Goal: Task Accomplishment & Management: Complete application form

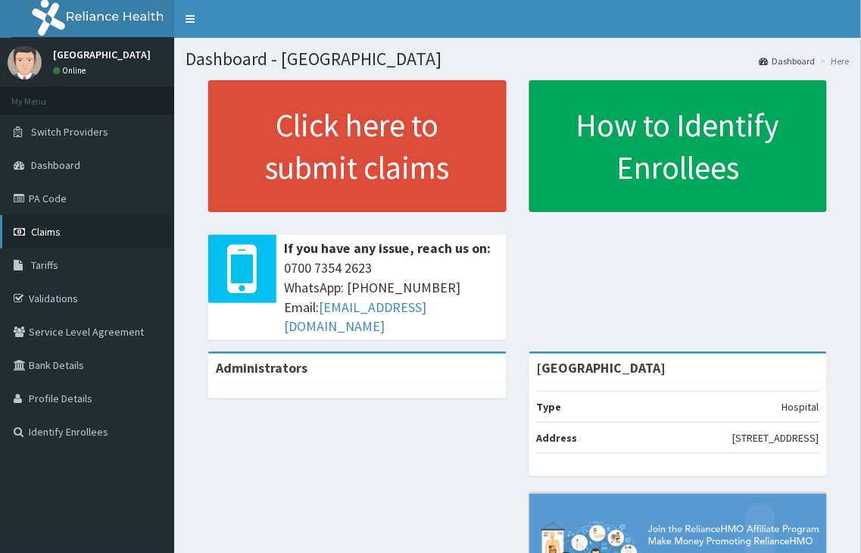
click at [48, 232] on span "Claims" at bounding box center [46, 232] width 30 height 14
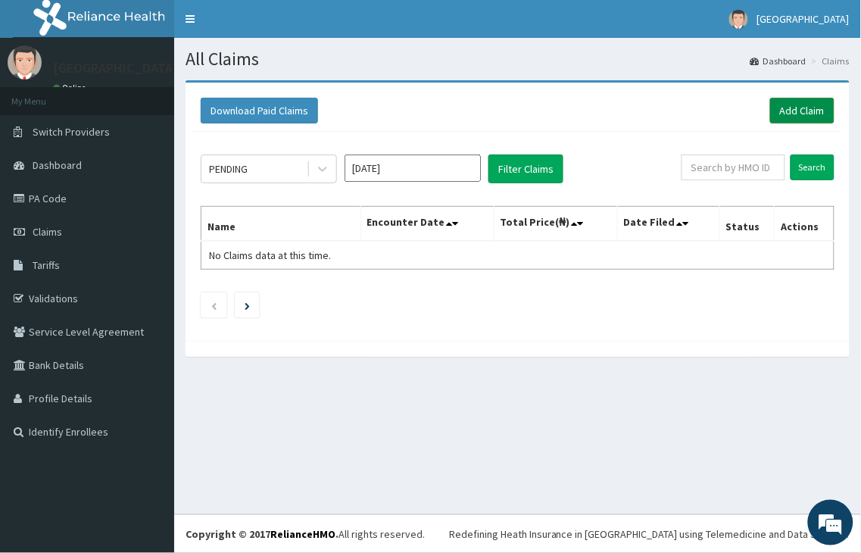
click at [804, 111] on link "Add Claim" at bounding box center [802, 111] width 64 height 26
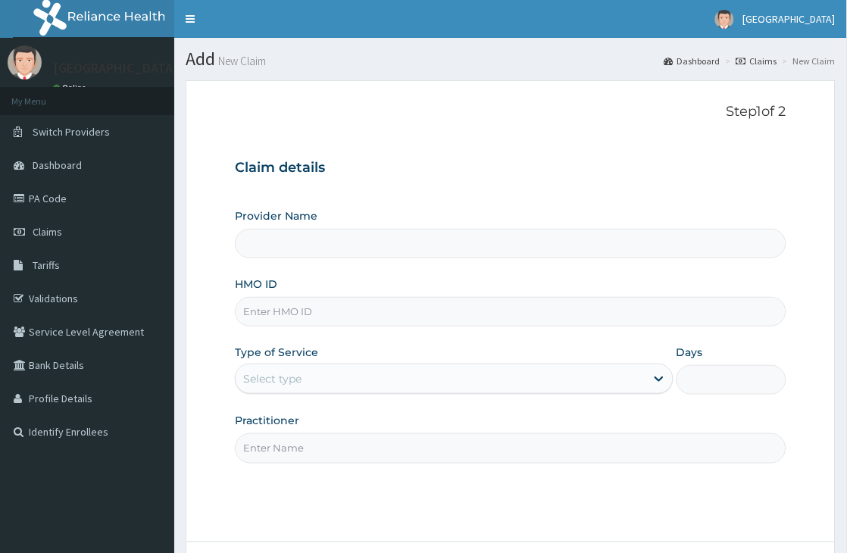
click at [305, 319] on input "HMO ID" at bounding box center [510, 312] width 551 height 30
type input "V"
type input "[GEOGRAPHIC_DATA]"
type input "VAG/10034/C"
click at [430, 367] on div "Select type" at bounding box center [441, 379] width 410 height 24
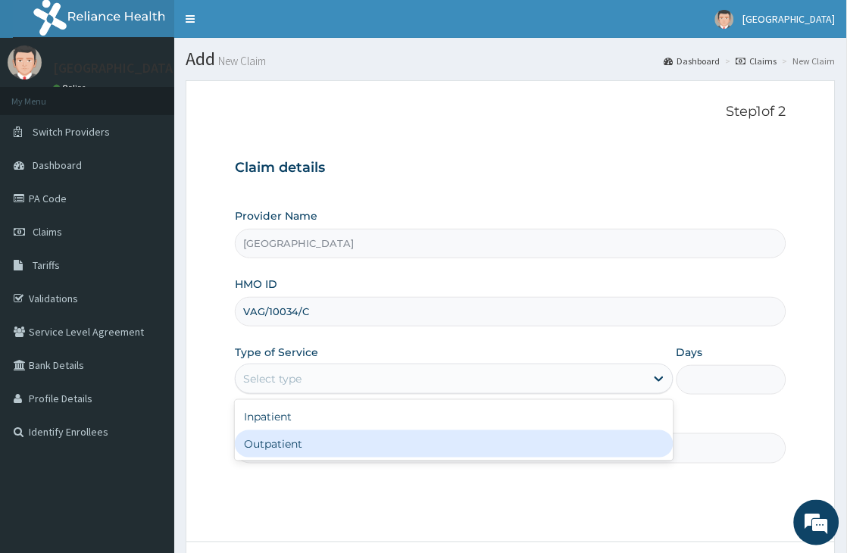
click at [311, 445] on div "Outpatient" at bounding box center [454, 443] width 439 height 27
type input "1"
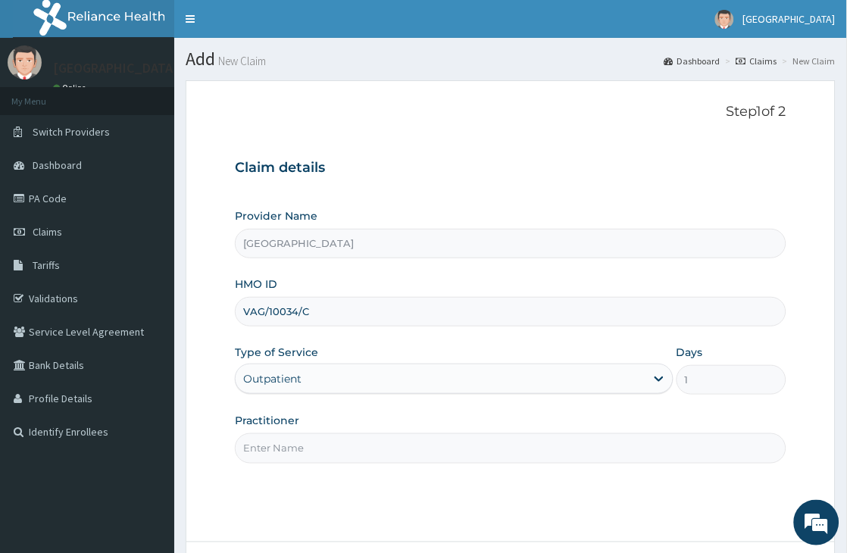
click at [342, 444] on input "Practitioner" at bounding box center [510, 448] width 551 height 30
type input "J"
type input "Dr Jimoh"
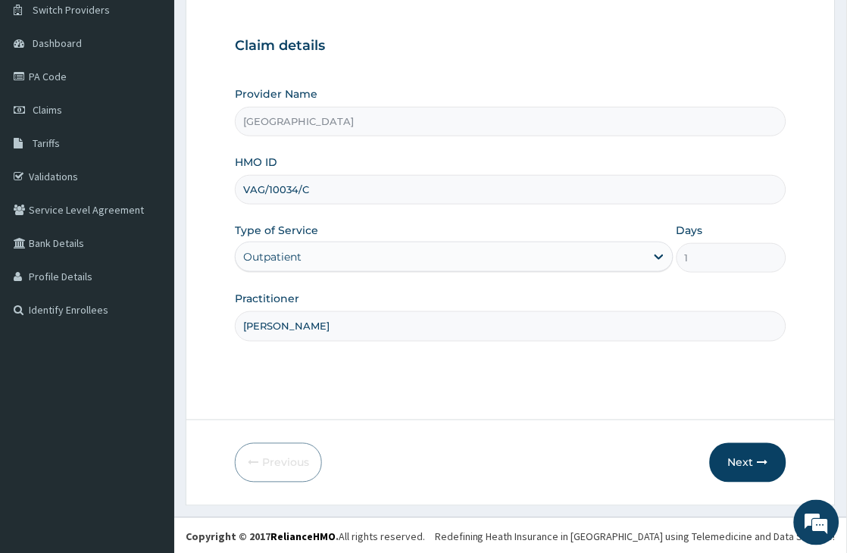
scroll to position [125, 0]
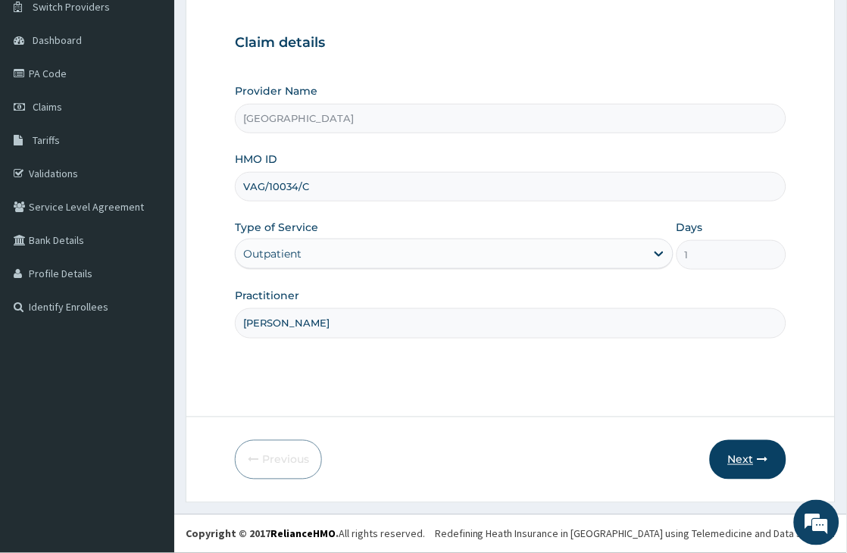
click at [737, 464] on button "Next" at bounding box center [748, 459] width 76 height 39
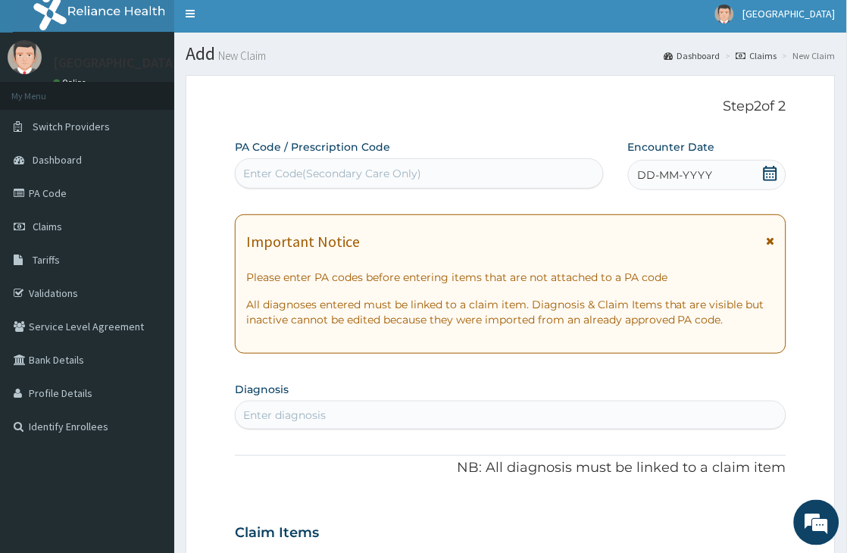
scroll to position [0, 0]
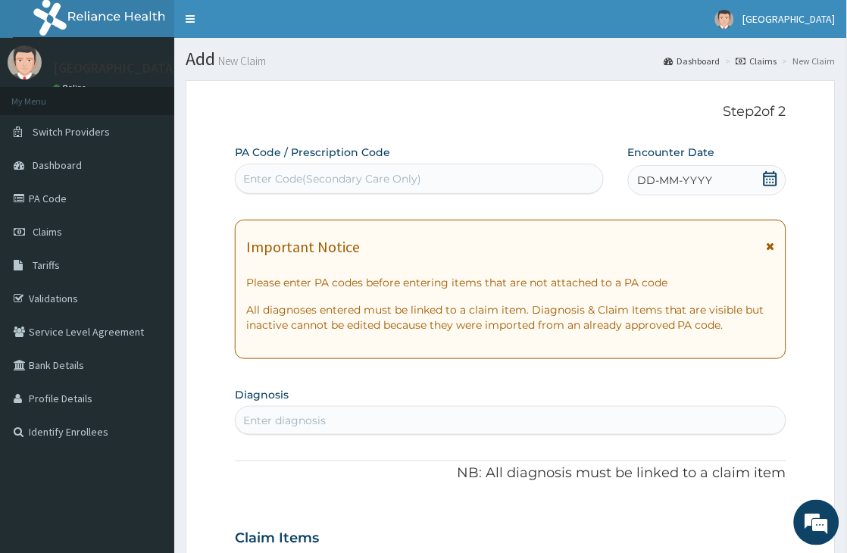
click at [773, 182] on icon at bounding box center [770, 178] width 14 height 15
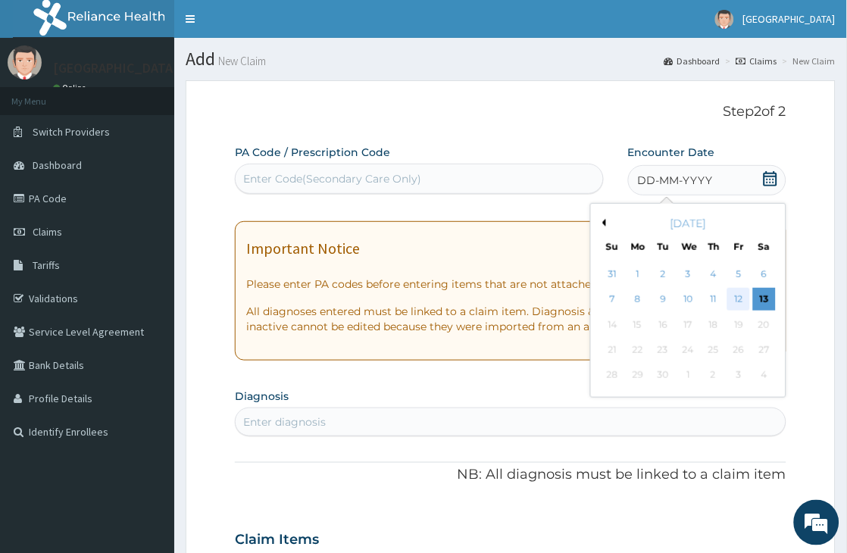
click at [742, 298] on div "12" at bounding box center [738, 300] width 23 height 23
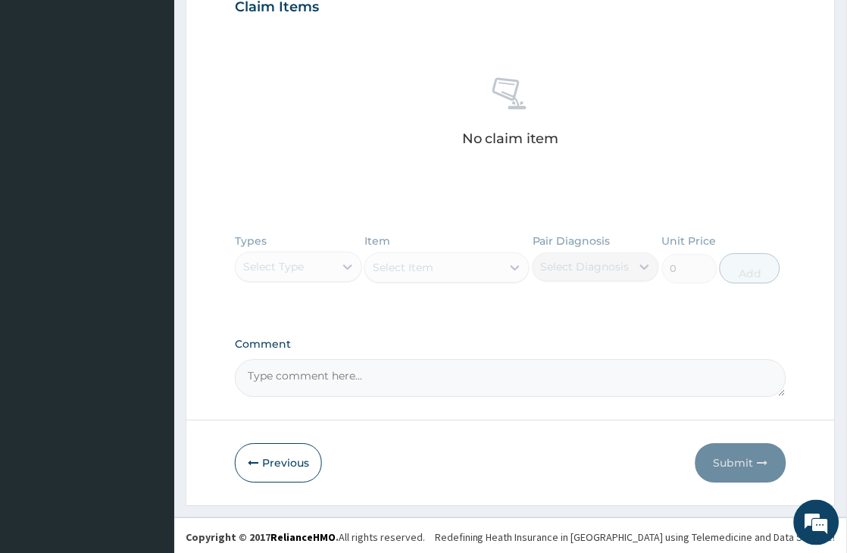
scroll to position [535, 0]
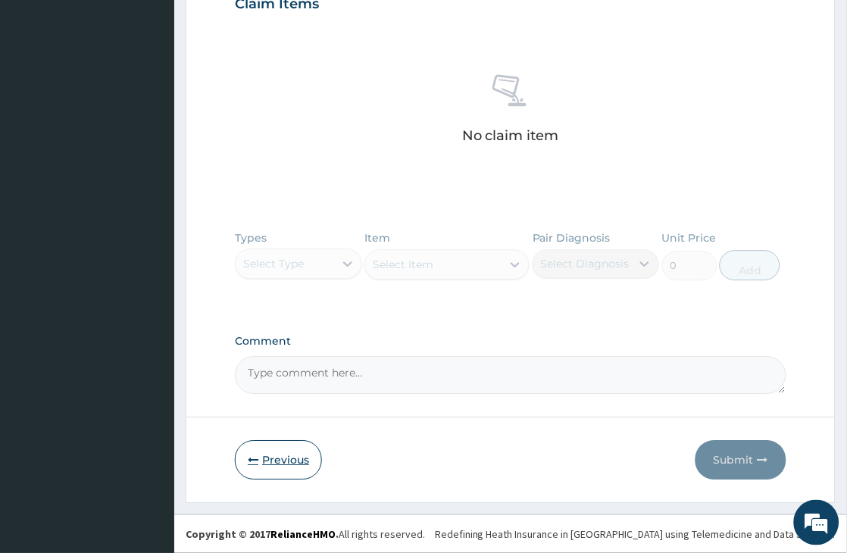
click at [273, 459] on button "Previous" at bounding box center [278, 459] width 87 height 39
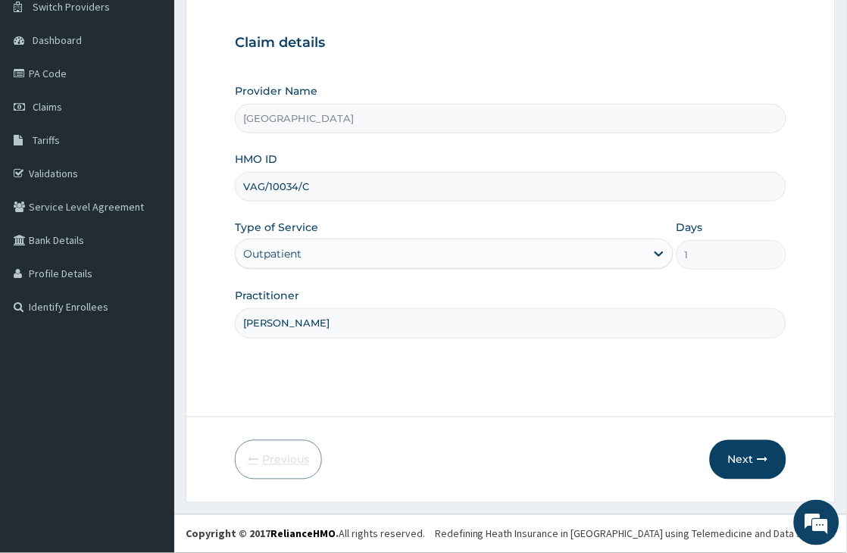
scroll to position [125, 0]
click at [320, 326] on input "Dr Jimoh" at bounding box center [510, 323] width 551 height 30
type input "Dr Omotosho"
click at [740, 465] on button "Next" at bounding box center [748, 459] width 76 height 39
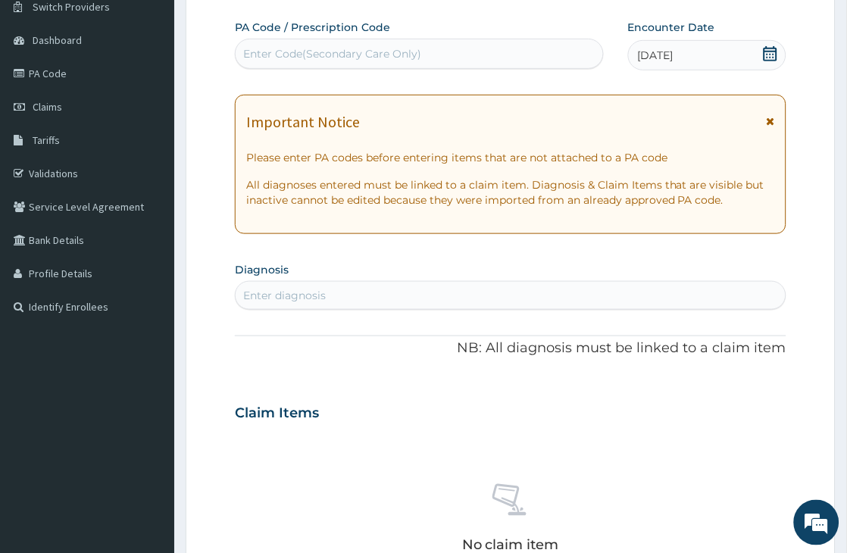
scroll to position [41, 0]
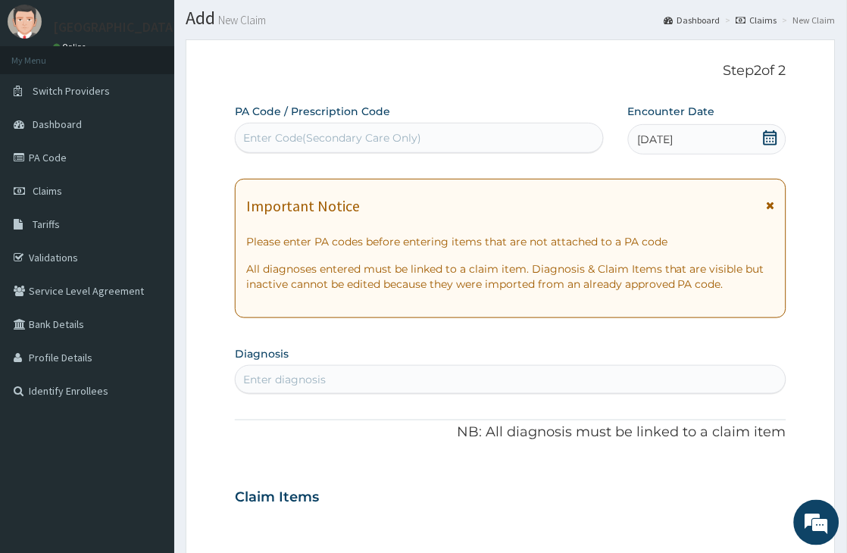
click at [309, 380] on div "Enter diagnosis" at bounding box center [284, 379] width 83 height 15
type input "SEPSI"
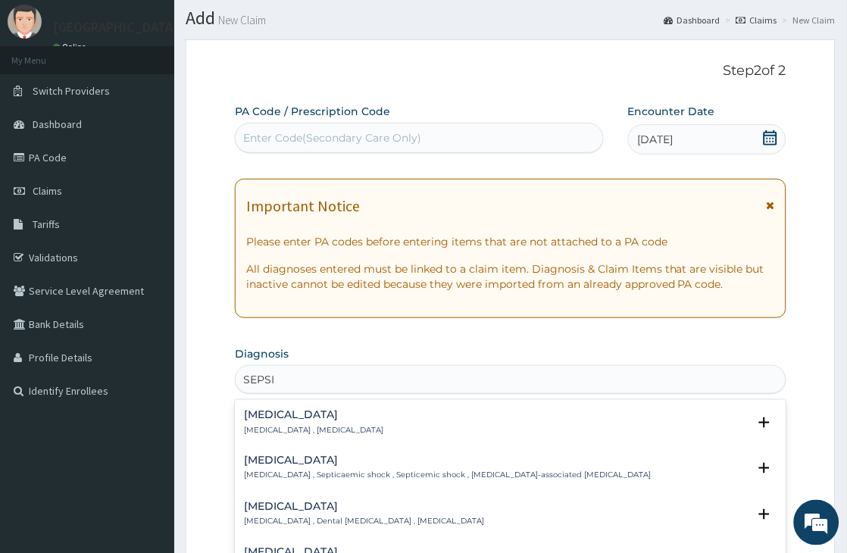
click at [283, 425] on p "Systemic infection , Sepsis" at bounding box center [313, 430] width 139 height 11
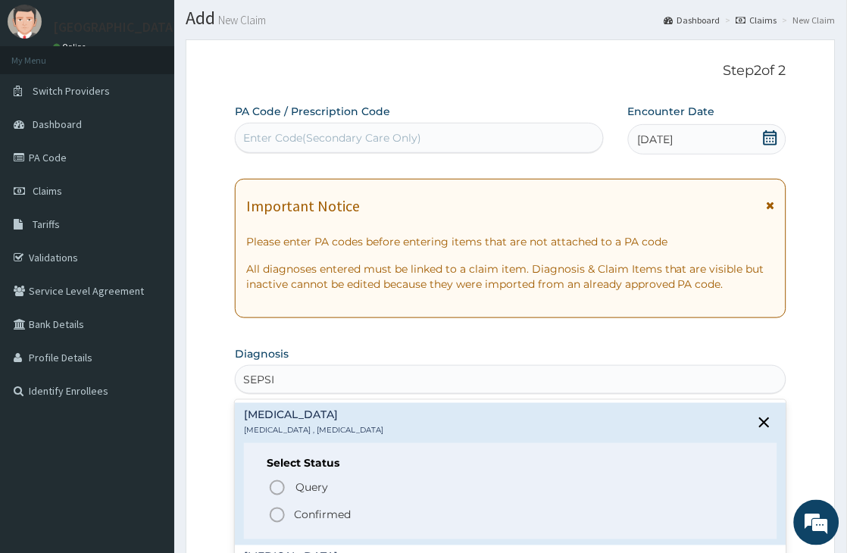
click at [331, 512] on p "Confirmed" at bounding box center [322, 514] width 57 height 15
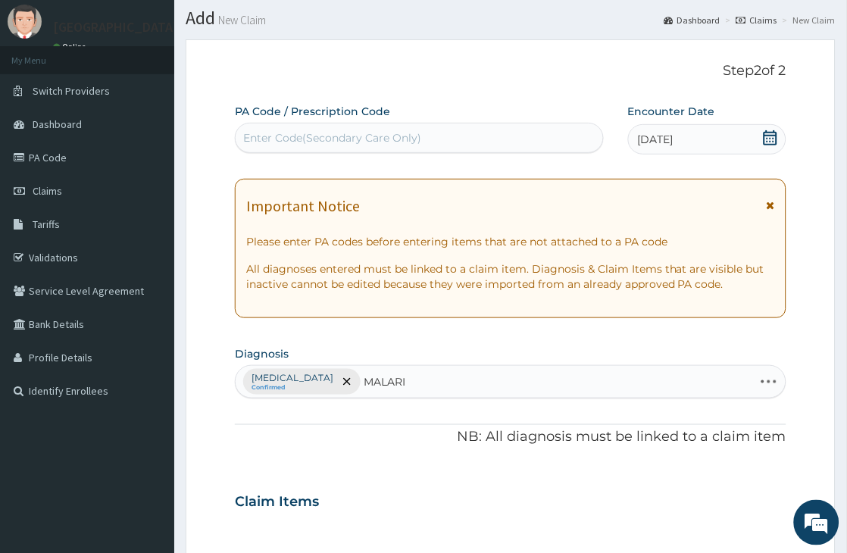
type input "MALARIA"
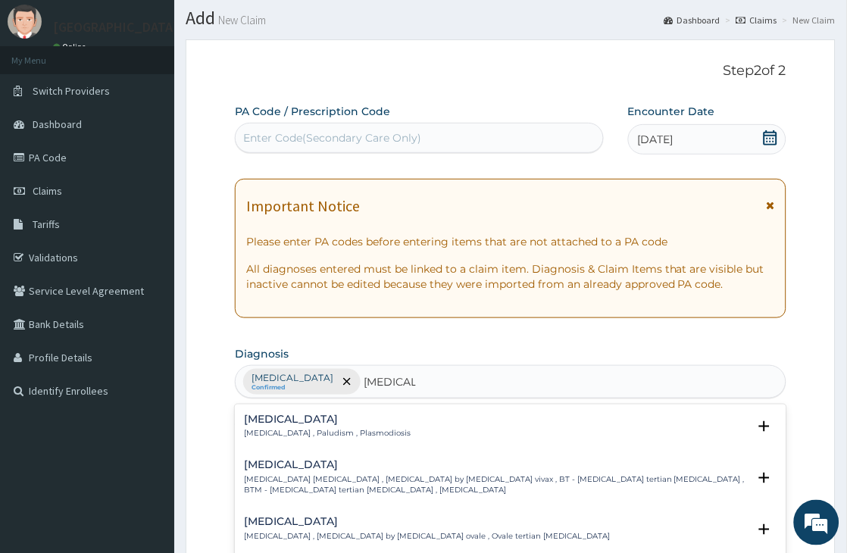
click at [283, 429] on p "Malaria , Paludism , Plasmodiosis" at bounding box center [327, 434] width 167 height 11
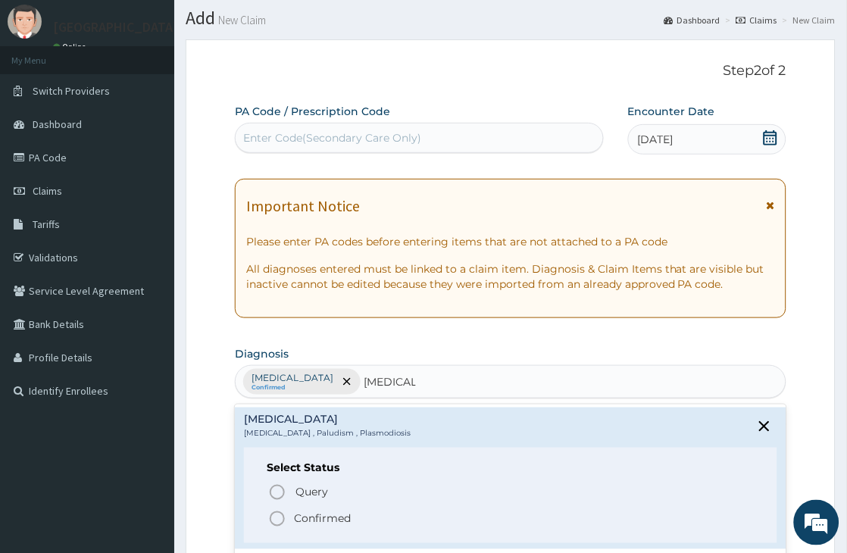
click at [315, 521] on p "Confirmed" at bounding box center [322, 518] width 57 height 15
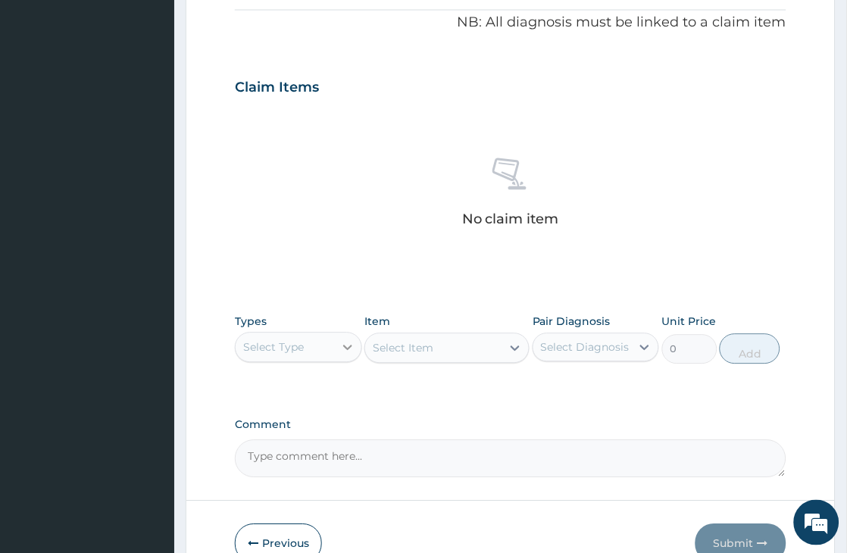
scroll to position [462, 0]
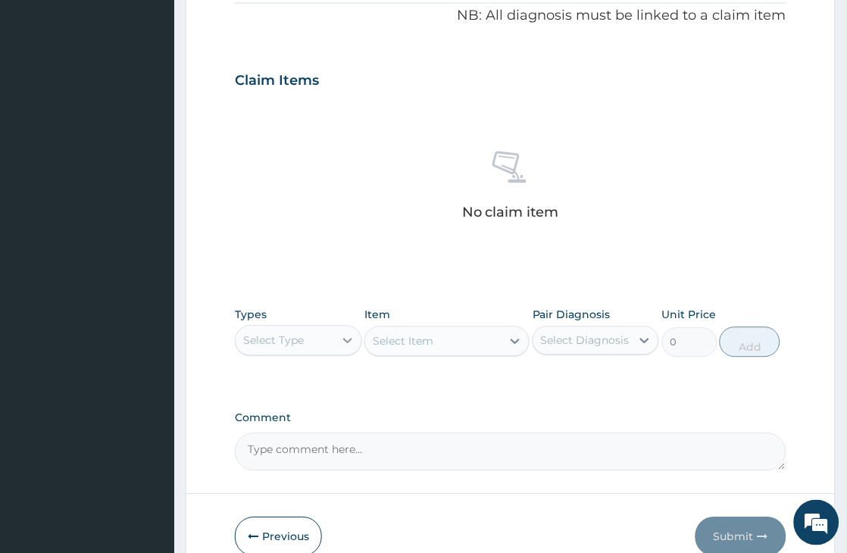
click at [344, 336] on icon at bounding box center [347, 340] width 15 height 15
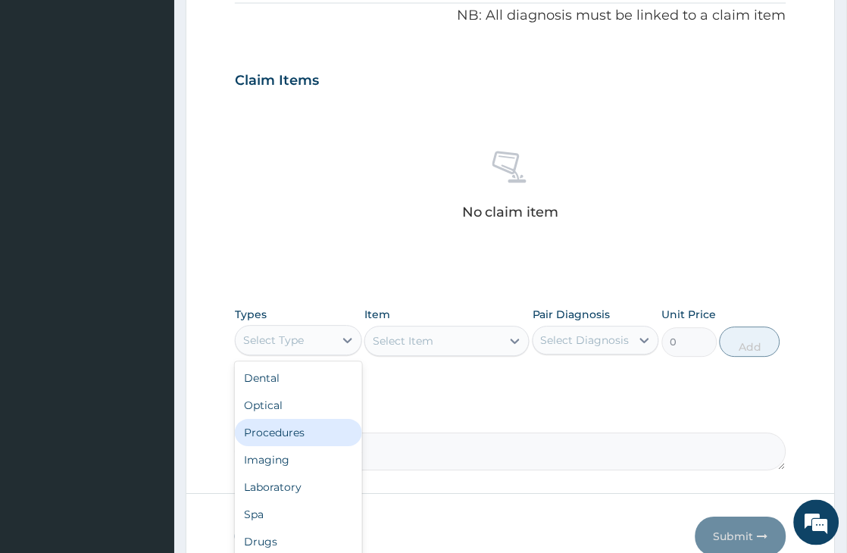
click at [298, 436] on div "Procedures" at bounding box center [298, 433] width 126 height 27
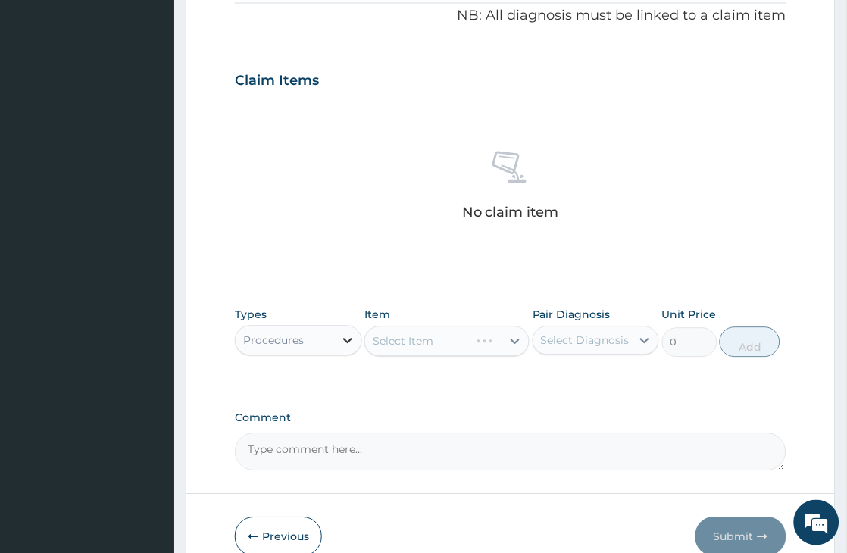
click at [337, 335] on div at bounding box center [347, 340] width 27 height 27
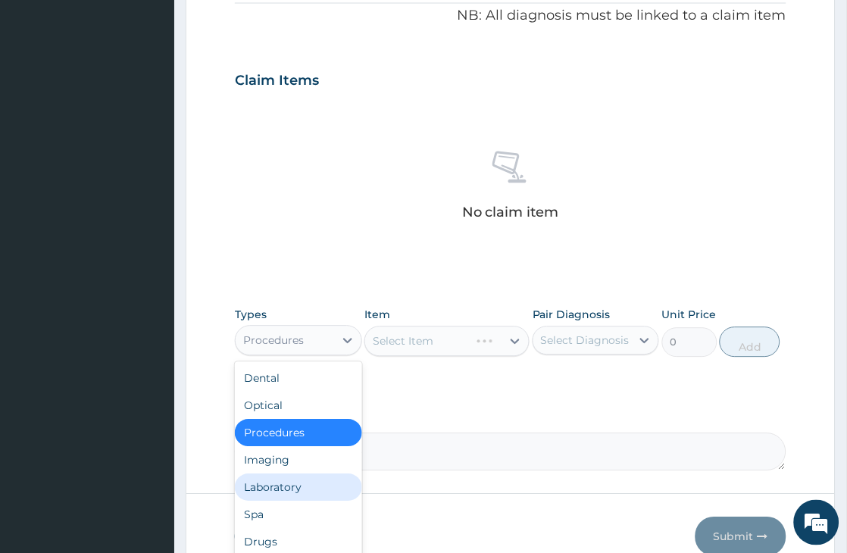
click at [280, 486] on div "Laboratory" at bounding box center [298, 487] width 126 height 27
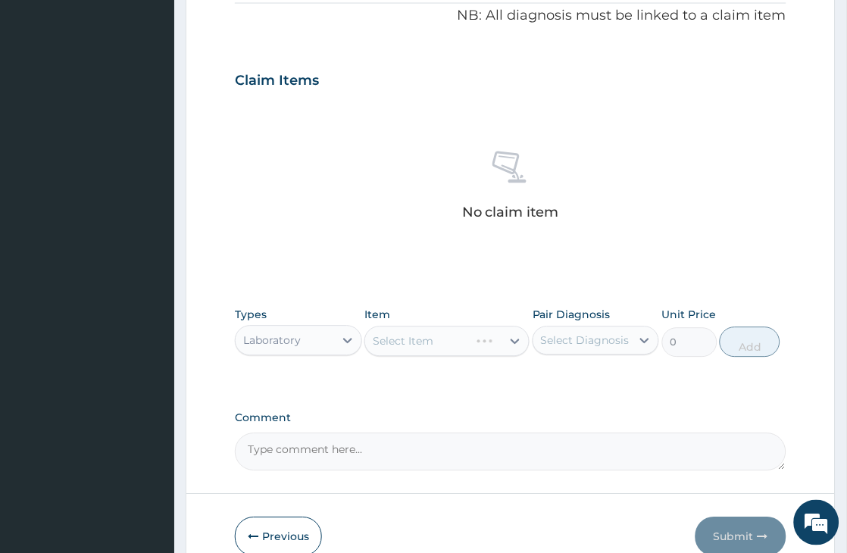
click at [517, 345] on div "Select Item" at bounding box center [446, 341] width 165 height 30
click at [570, 333] on div "Select Diagnosis" at bounding box center [585, 340] width 89 height 15
click at [514, 336] on icon at bounding box center [514, 341] width 15 height 15
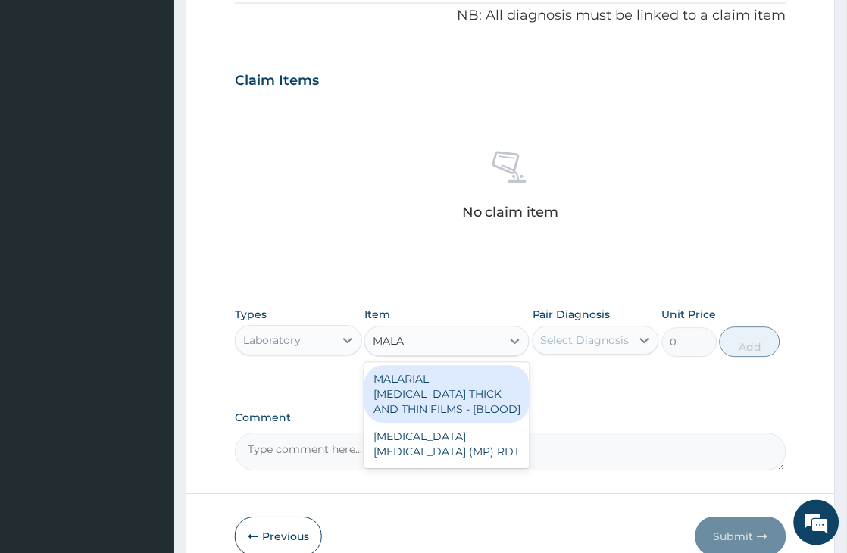
type input "MALAR"
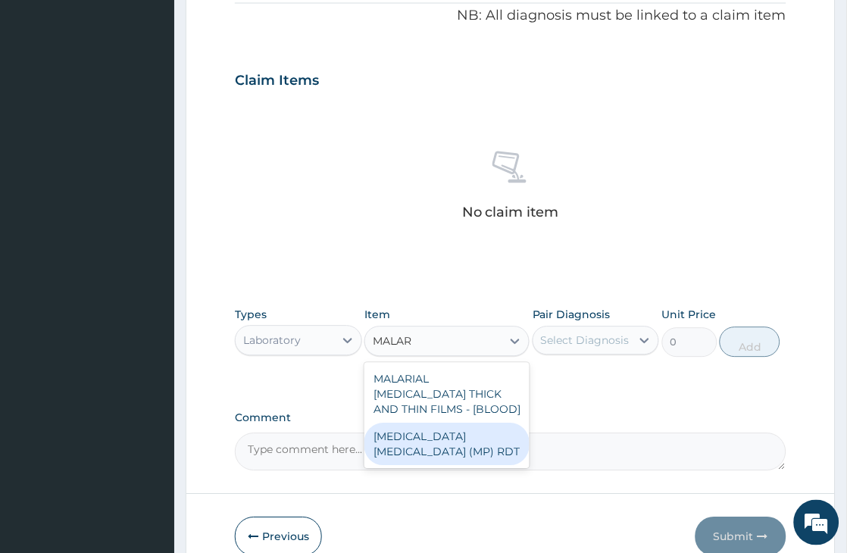
click at [467, 449] on div "MALARIA PARASITE (MP) RDT" at bounding box center [446, 444] width 165 height 42
type input "2400"
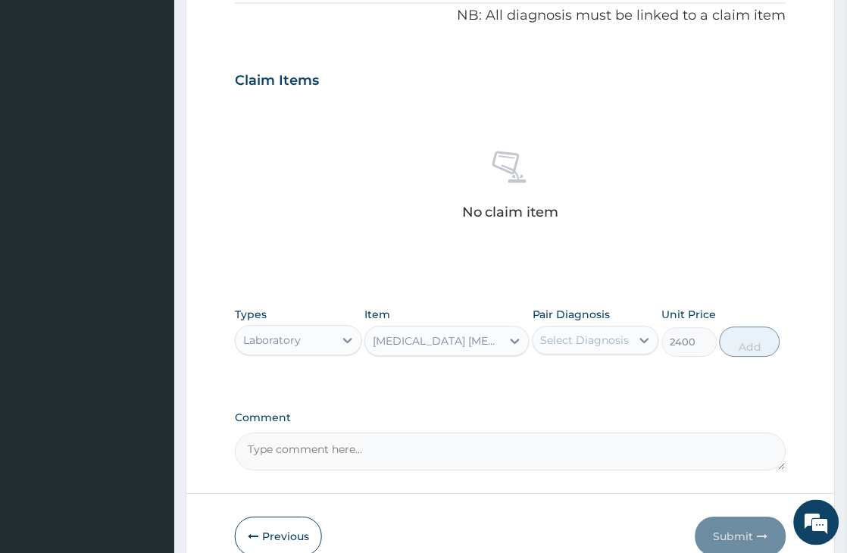
click at [576, 333] on div "Select Diagnosis" at bounding box center [585, 340] width 89 height 15
click at [579, 406] on label "Malaria" at bounding box center [604, 408] width 94 height 15
checkbox input "true"
click at [751, 349] on button "Add" at bounding box center [750, 342] width 61 height 30
type input "0"
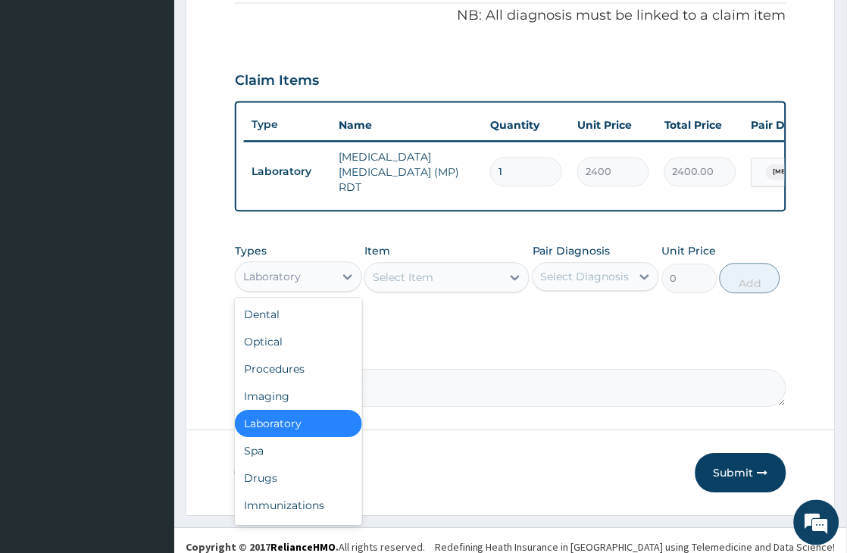
click at [331, 284] on div "Laboratory" at bounding box center [285, 277] width 98 height 24
click at [274, 482] on div "Drugs" at bounding box center [298, 478] width 126 height 27
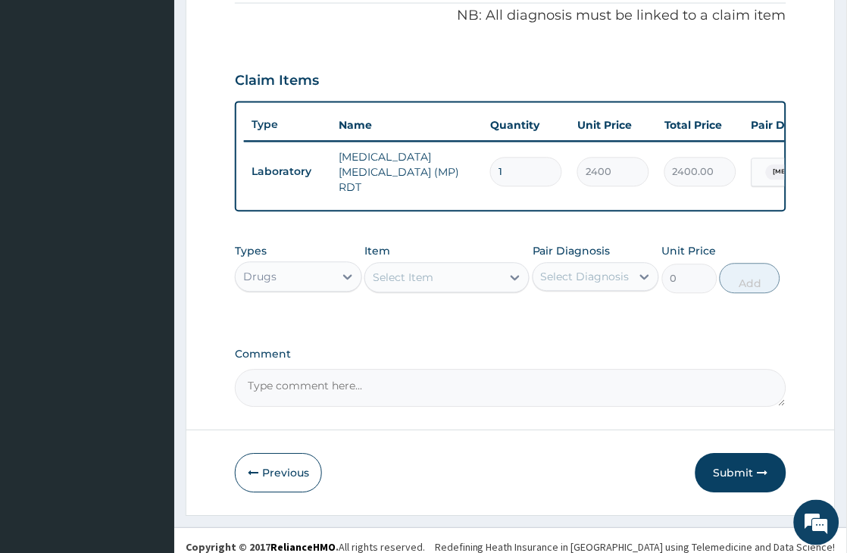
click at [409, 286] on div "Select Item" at bounding box center [403, 277] width 61 height 15
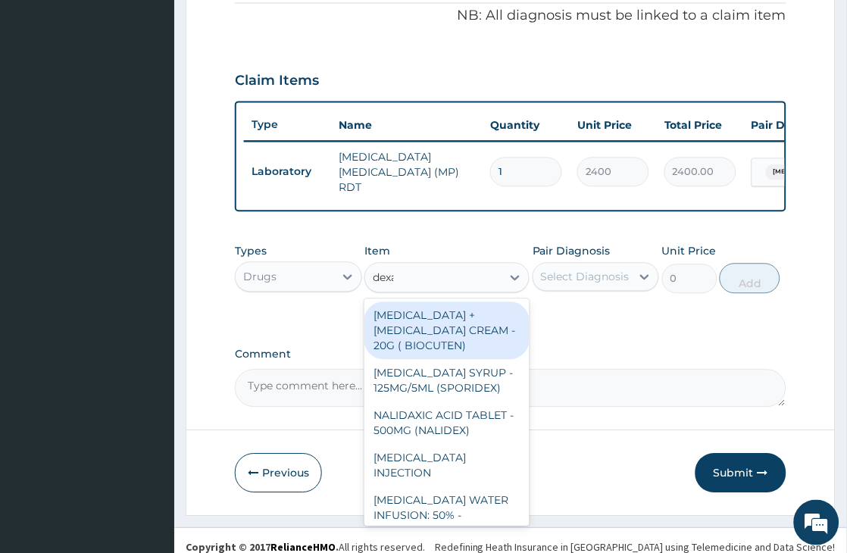
type input "dexam"
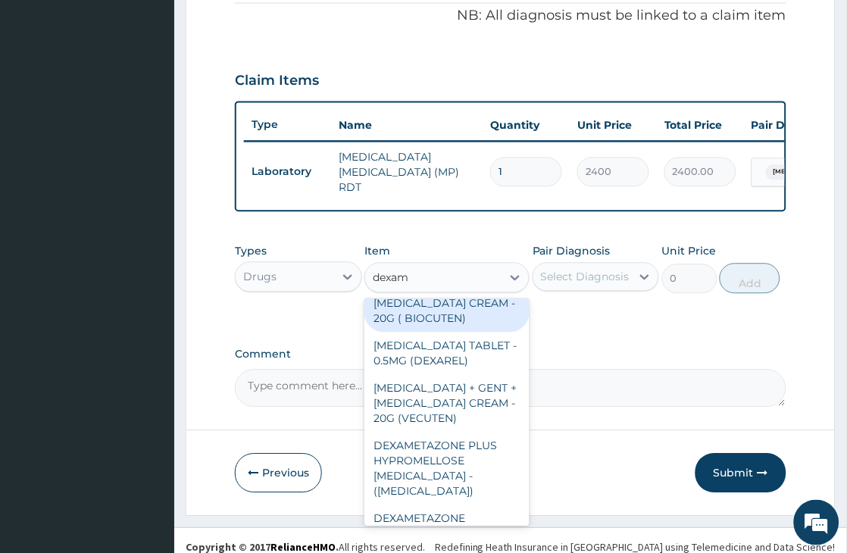
scroll to position [66, 0]
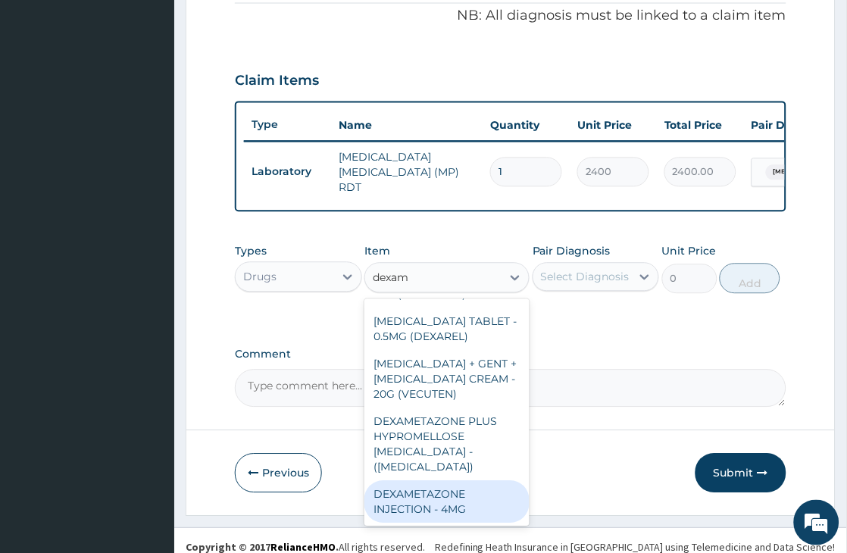
click at [414, 512] on div "DEXAMETAZONE INJECTION - 4MG" at bounding box center [446, 502] width 165 height 42
type input "320"
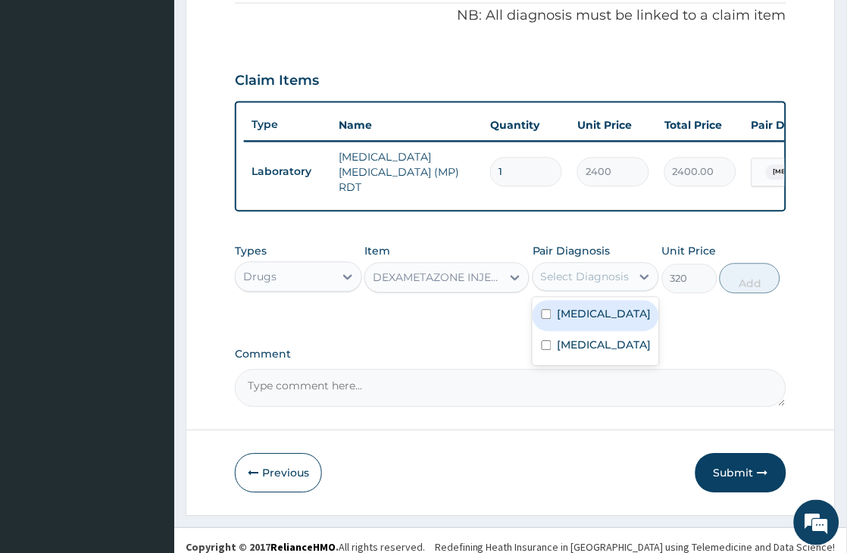
click at [603, 275] on div "Select Diagnosis" at bounding box center [585, 277] width 89 height 15
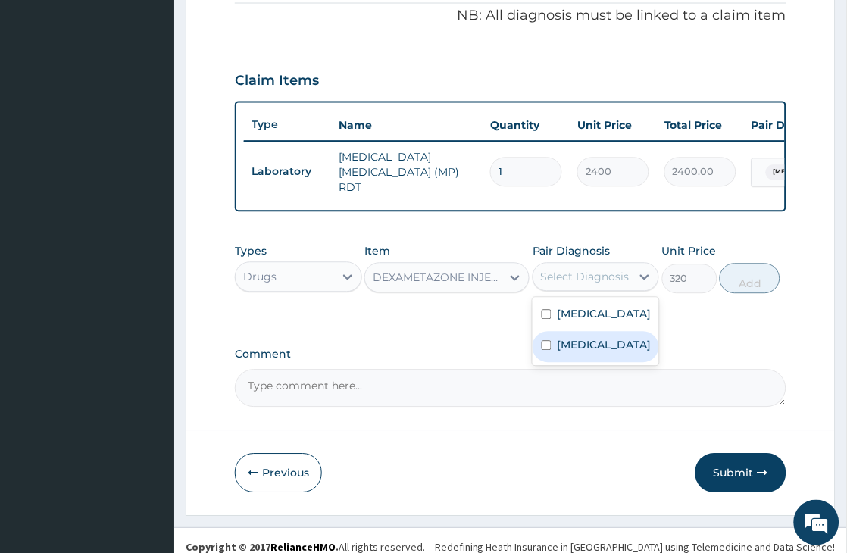
click at [576, 353] on label "Malaria" at bounding box center [604, 345] width 94 height 15
checkbox input "true"
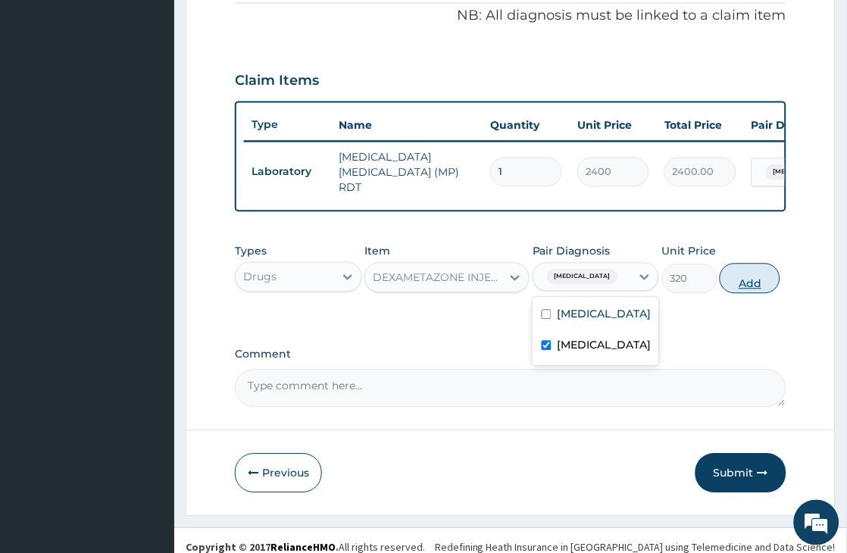
click at [757, 289] on button "Add" at bounding box center [750, 279] width 61 height 30
type input "0"
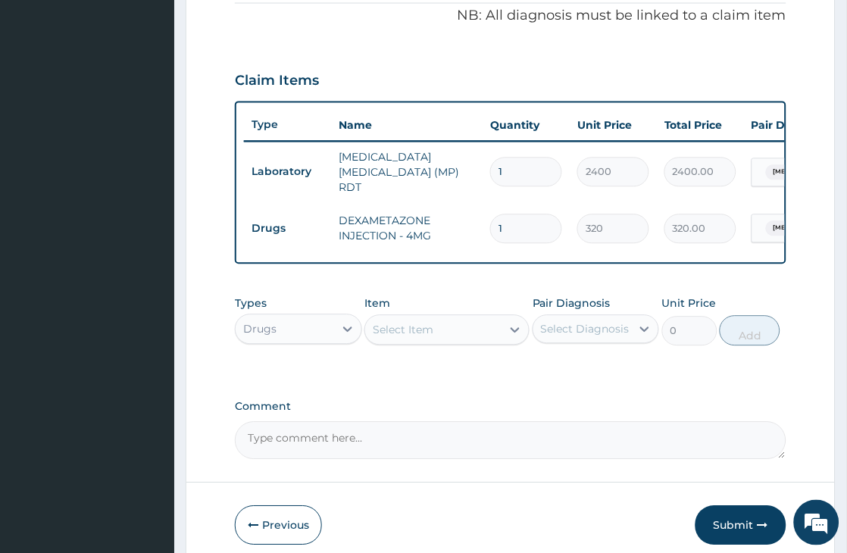
click at [414, 336] on div "Select Item" at bounding box center [403, 330] width 61 height 15
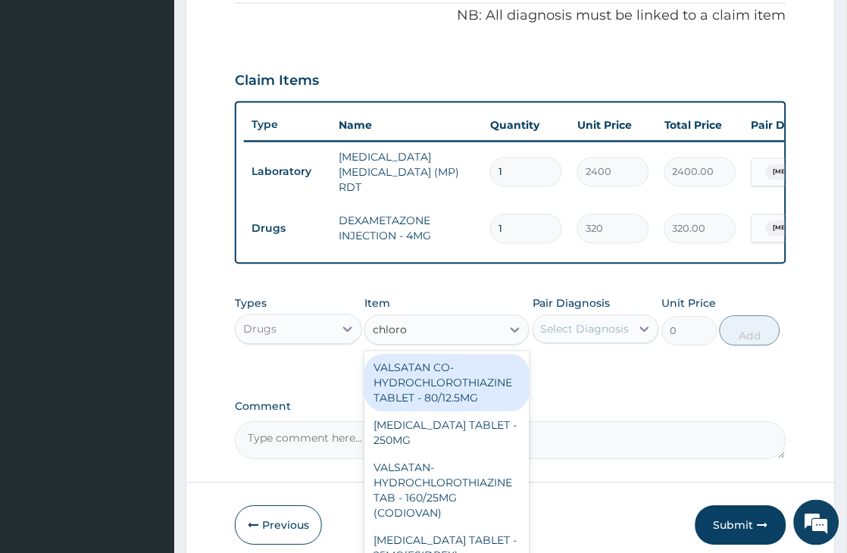
type input "chloroq"
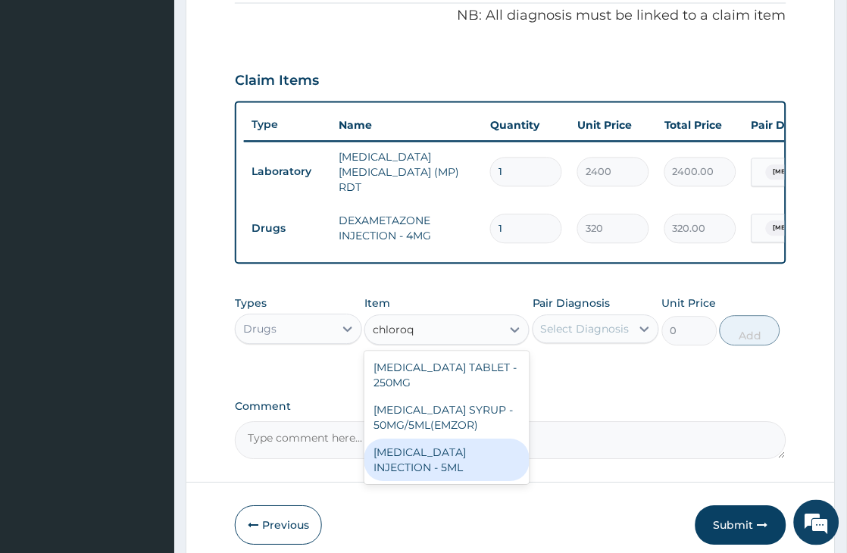
click at [473, 482] on div "CHLOROQUINE PHOSPHATE INJECTION - 5ML" at bounding box center [446, 460] width 165 height 42
type input "192"
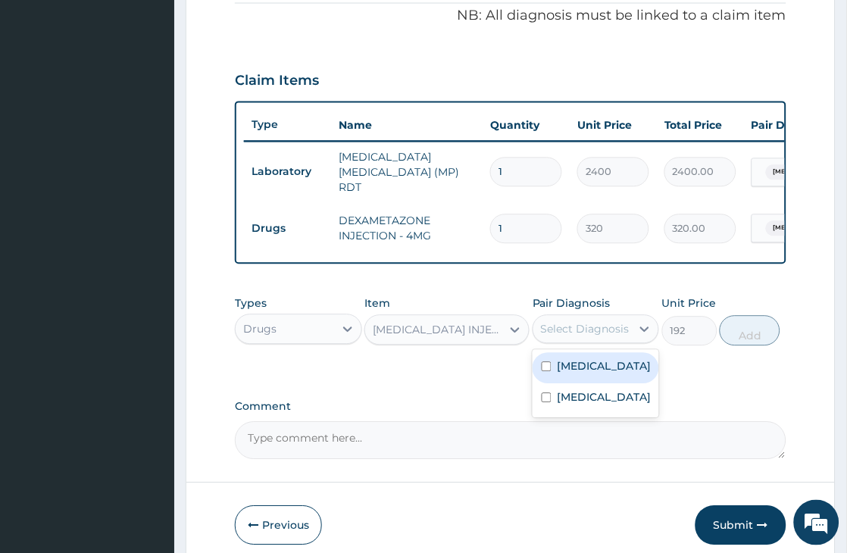
click at [585, 335] on div "Select Diagnosis" at bounding box center [585, 329] width 89 height 15
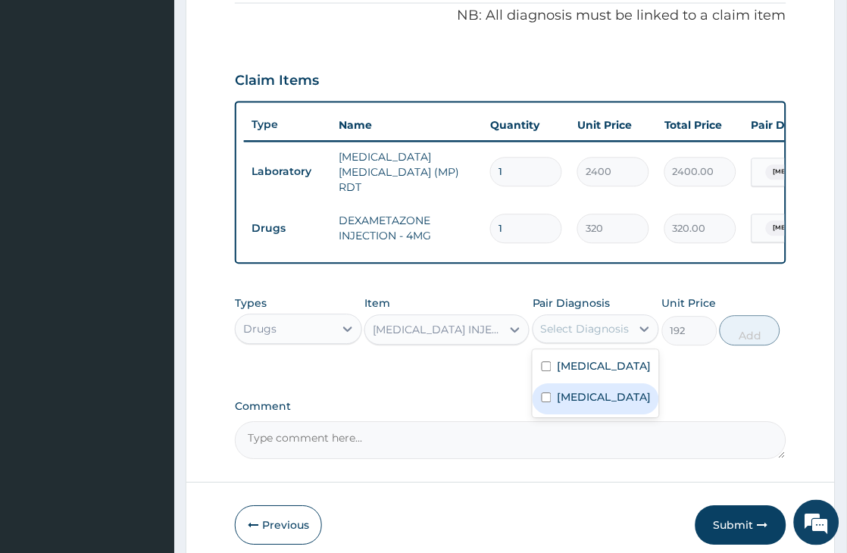
click at [578, 404] on label "Malaria" at bounding box center [604, 397] width 94 height 15
checkbox input "true"
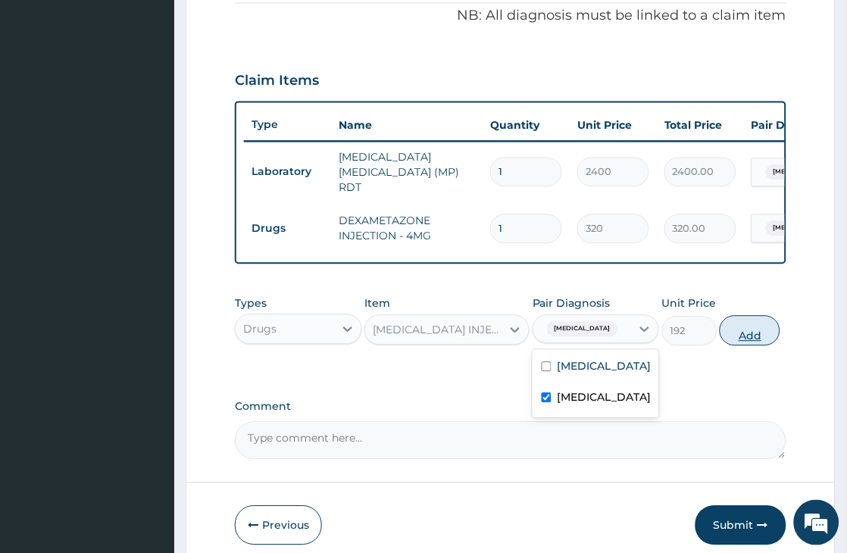
click at [755, 346] on button "Add" at bounding box center [750, 331] width 61 height 30
type input "0"
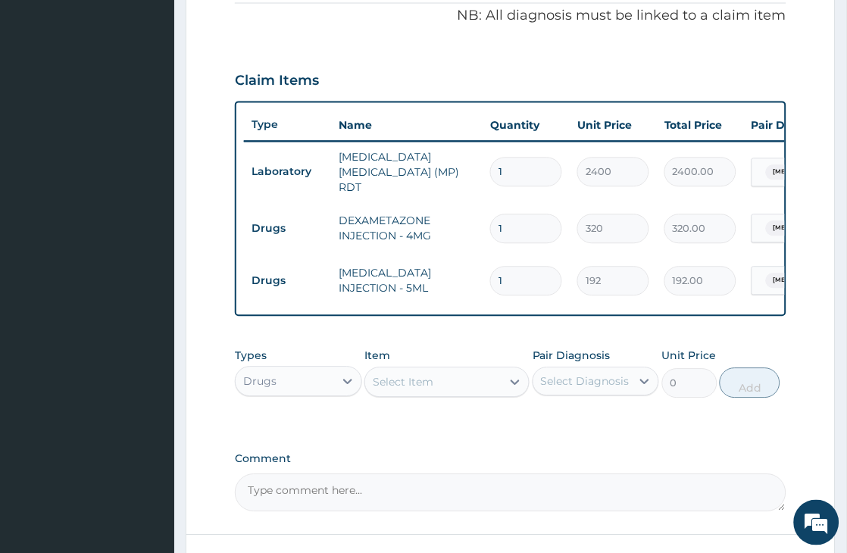
click at [461, 395] on div "Select Item" at bounding box center [433, 382] width 136 height 24
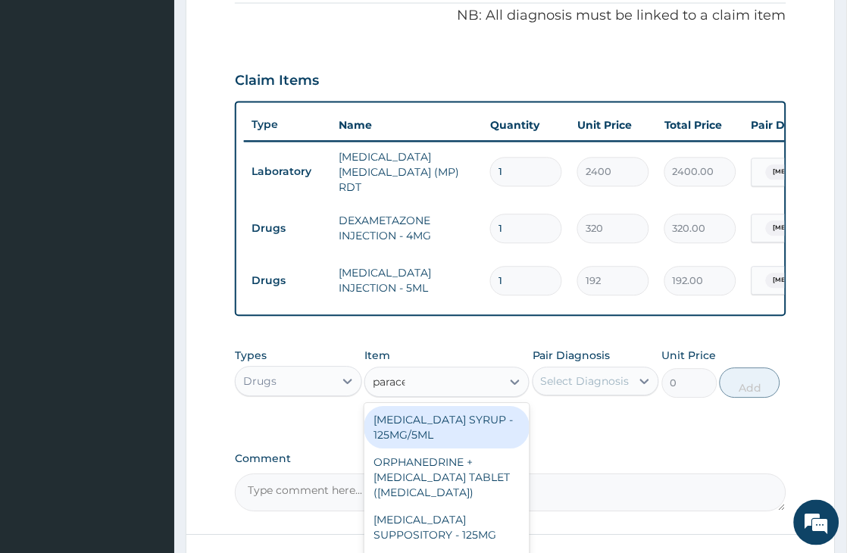
type input "paracet"
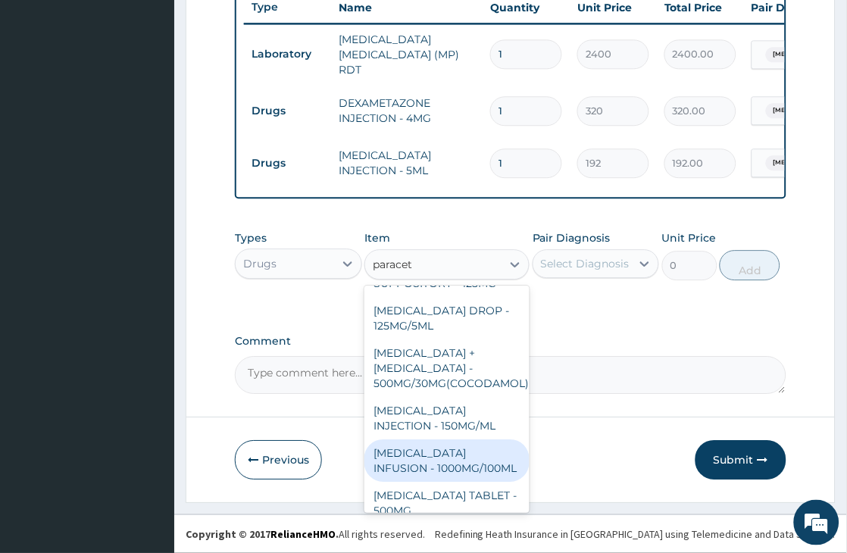
scroll to position [220, 0]
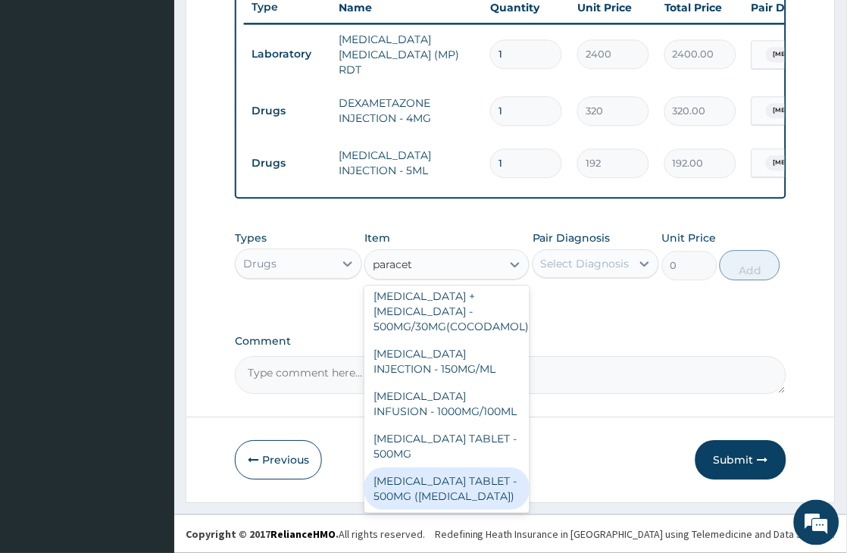
click at [425, 481] on div "PARACETAMOL TABLET - 500MG (PANADOL)" at bounding box center [446, 488] width 165 height 42
type input "48"
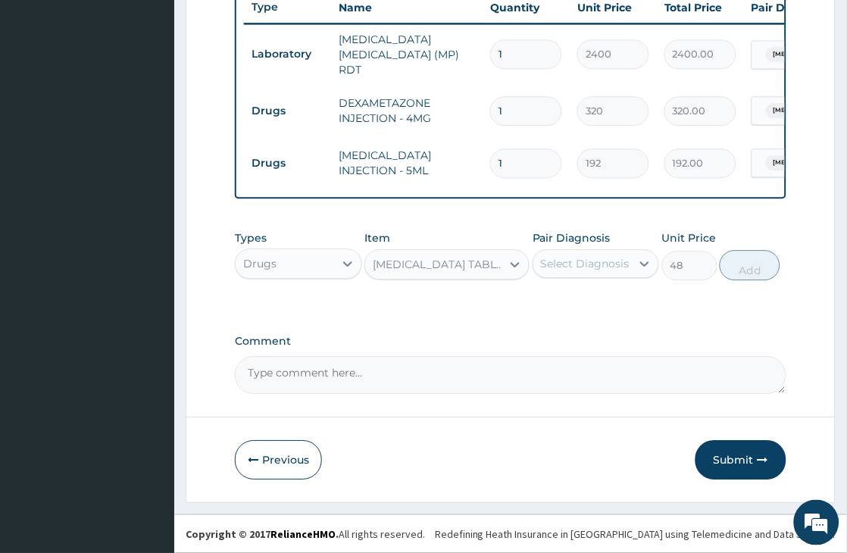
click at [604, 267] on div "Select Diagnosis" at bounding box center [585, 263] width 89 height 15
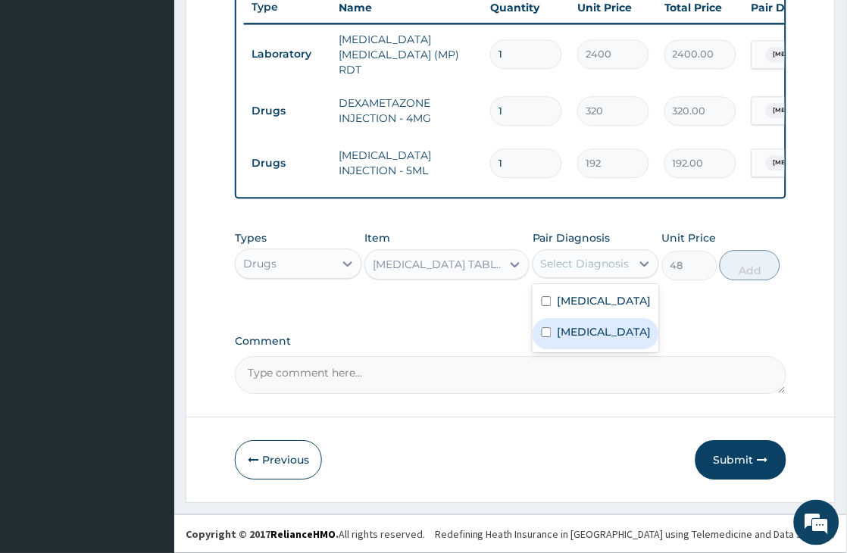
click at [585, 332] on label "Malaria" at bounding box center [604, 331] width 94 height 15
checkbox input "true"
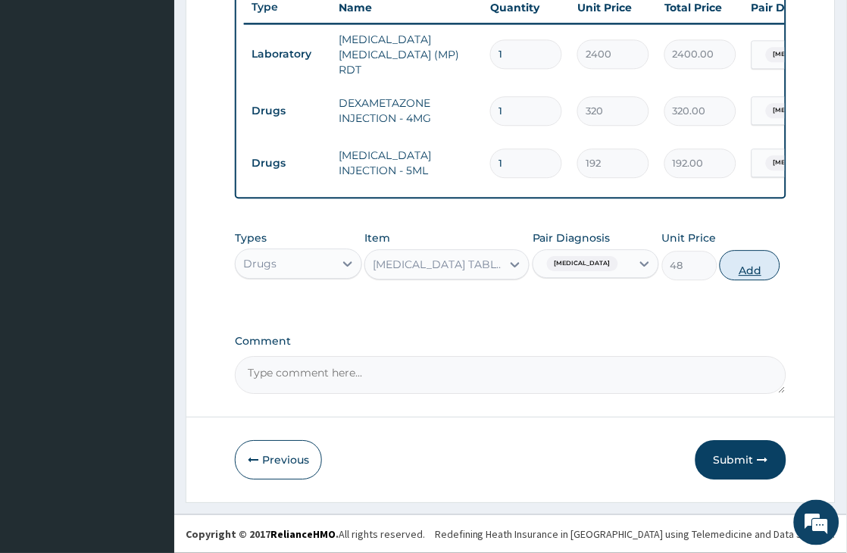
click at [754, 274] on button "Add" at bounding box center [750, 265] width 61 height 30
type input "0"
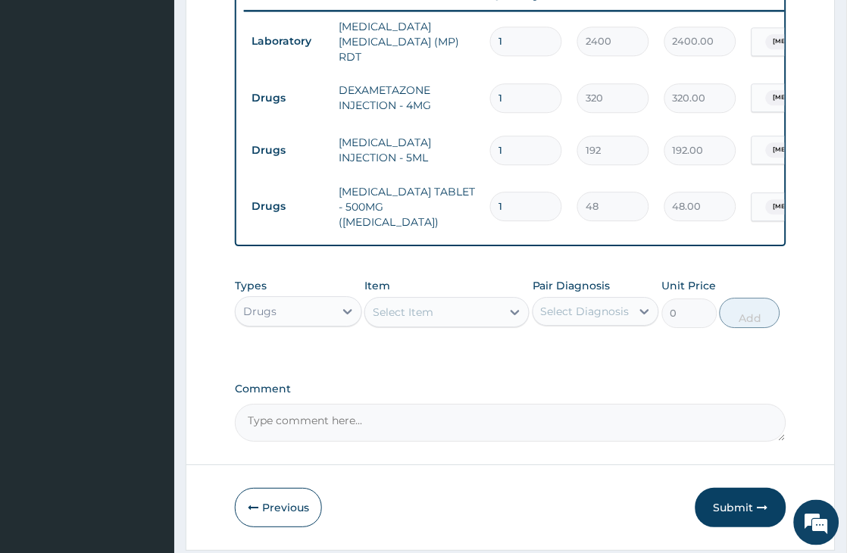
click at [427, 317] on div "Select Item" at bounding box center [403, 311] width 61 height 15
type input "cipro"
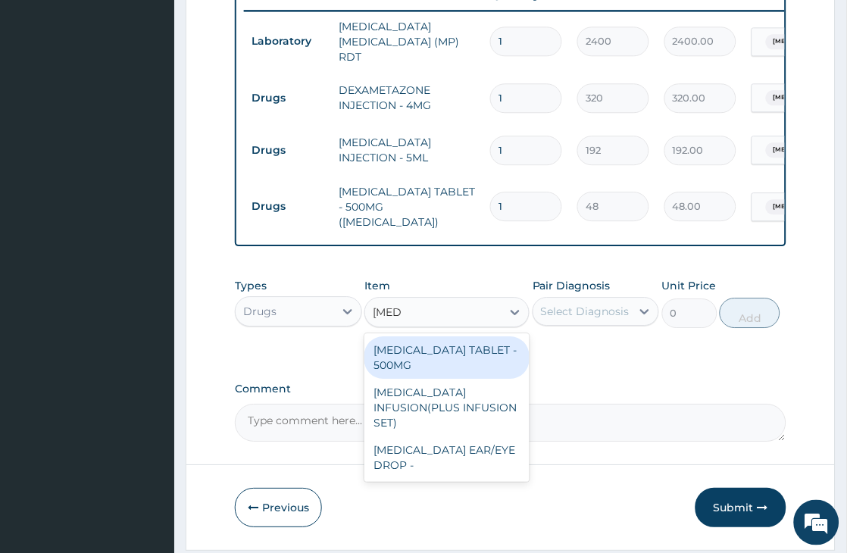
click at [457, 364] on div "CIPROFLOXACIN TABLET - 500MG" at bounding box center [446, 357] width 165 height 42
type input "224"
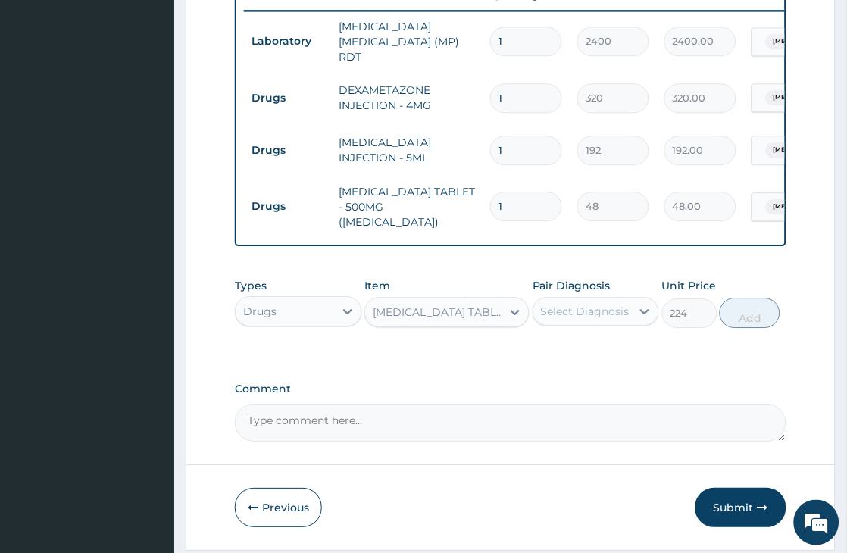
click at [565, 308] on div "Select Diagnosis" at bounding box center [585, 311] width 89 height 15
click at [566, 348] on label "Sepsis" at bounding box center [604, 348] width 94 height 15
checkbox input "true"
click at [751, 323] on button "Add" at bounding box center [750, 313] width 61 height 30
type input "0"
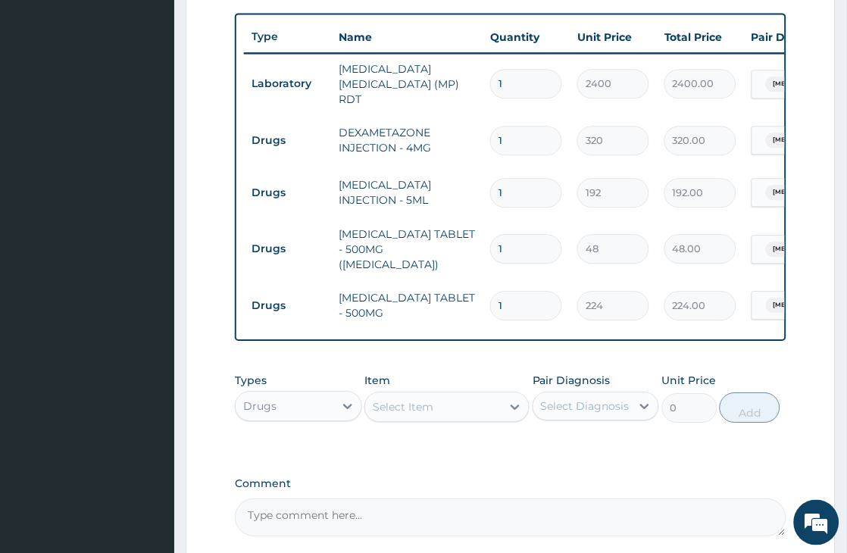
scroll to position [509, 0]
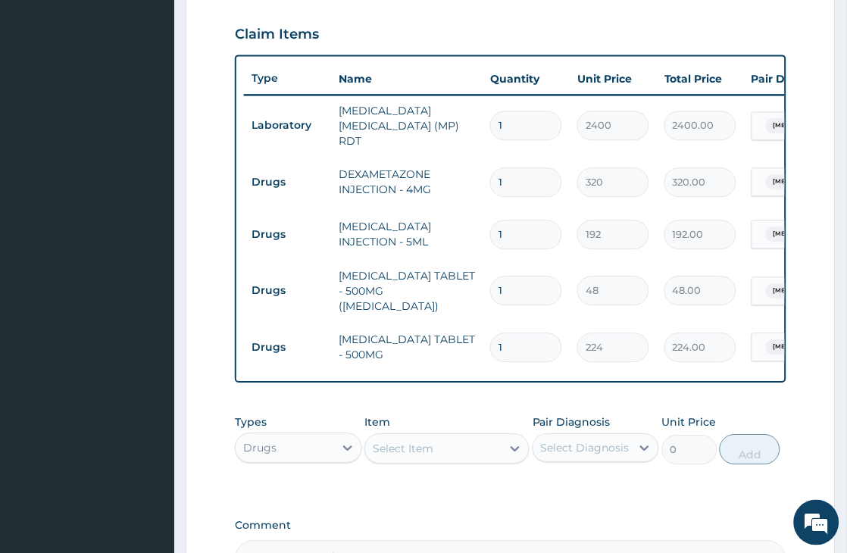
click at [273, 455] on div "Drugs" at bounding box center [259, 447] width 33 height 15
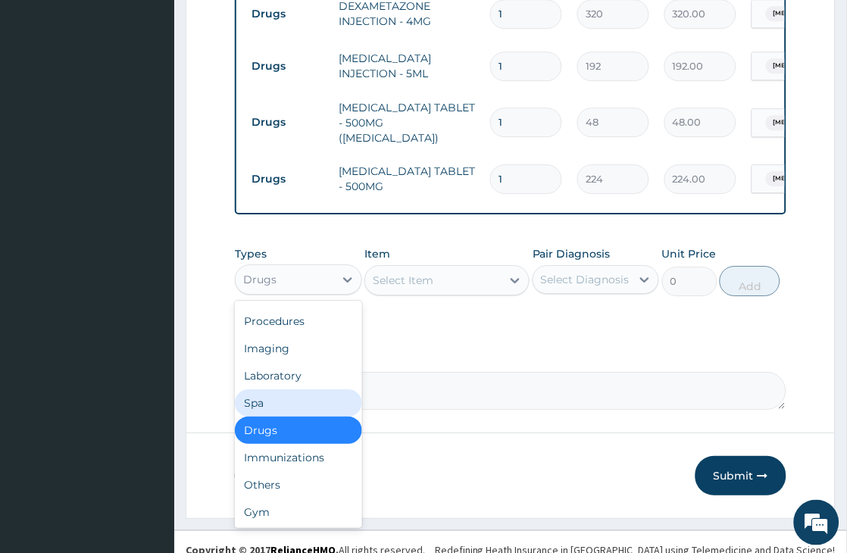
scroll to position [0, 0]
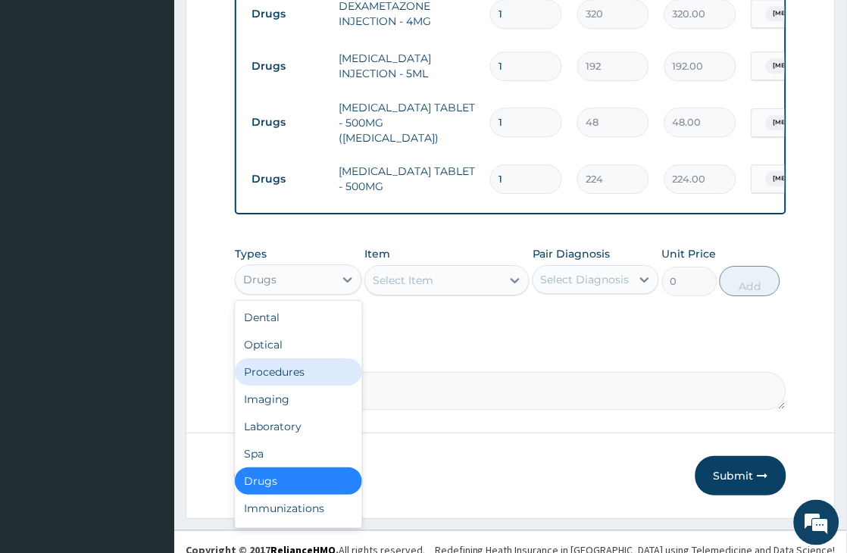
click at [267, 376] on div "Procedures" at bounding box center [298, 371] width 126 height 27
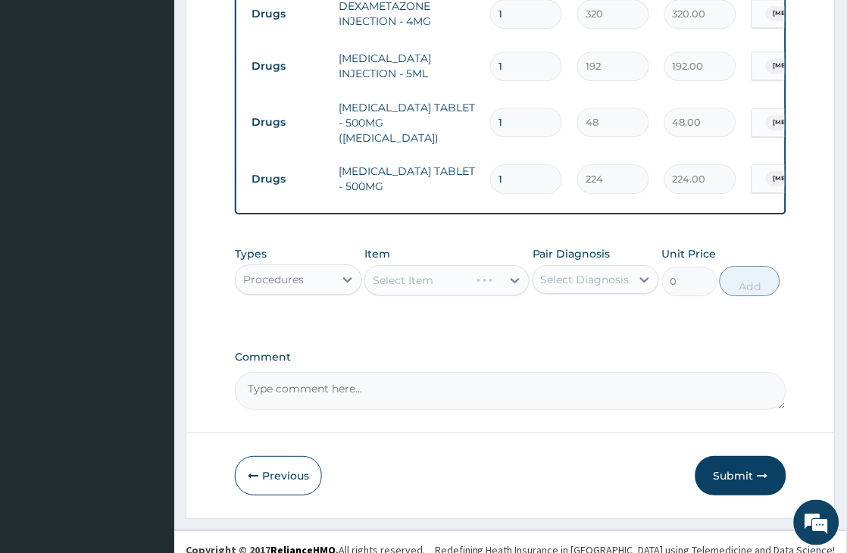
click at [492, 286] on div "Select Item" at bounding box center [446, 280] width 165 height 30
click at [497, 282] on div "Select Item" at bounding box center [433, 280] width 136 height 24
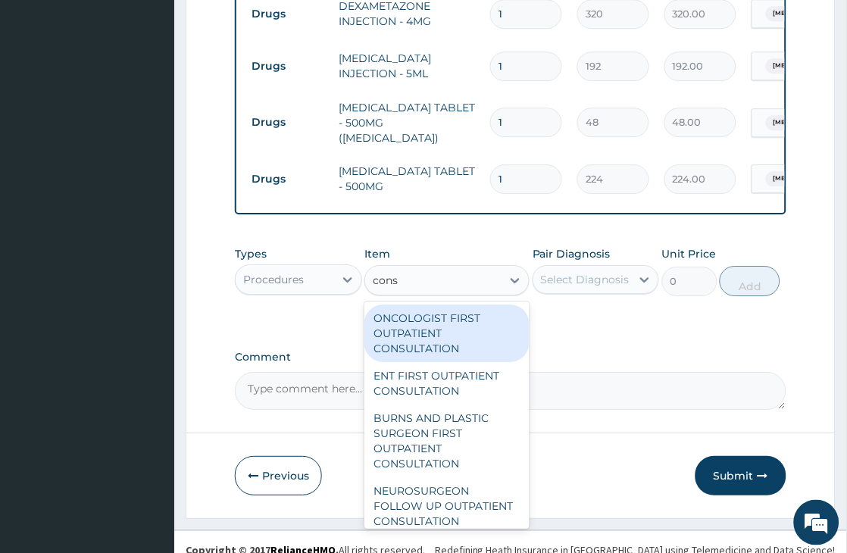
type input "consu"
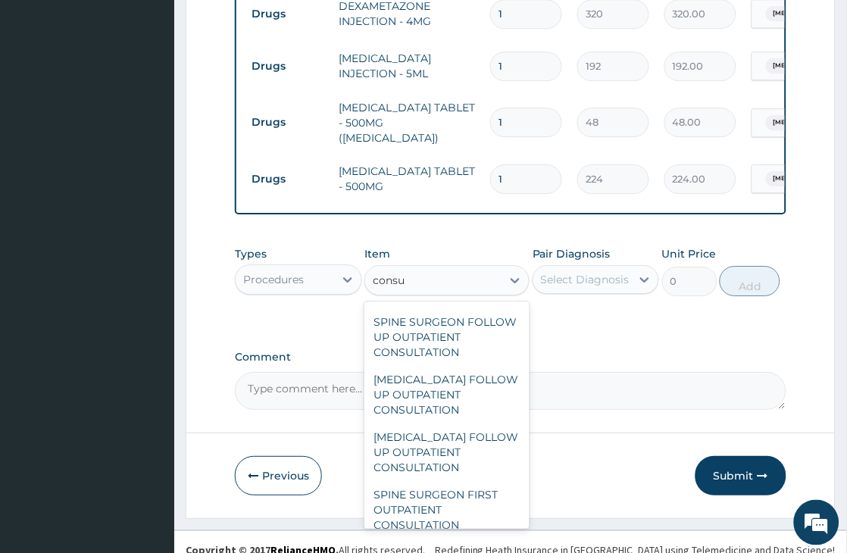
scroll to position [1599, 0]
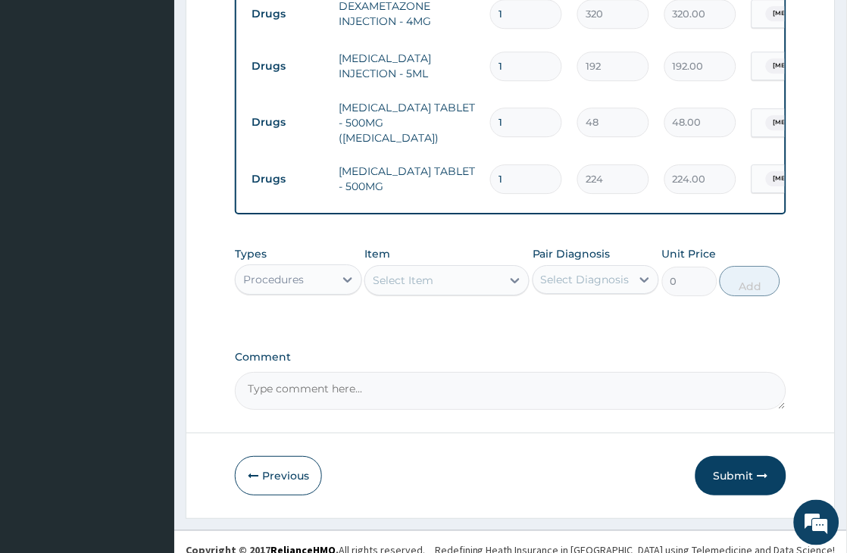
drag, startPoint x: 407, startPoint y: 279, endPoint x: 371, endPoint y: 279, distance: 36.4
click at [371, 279] on div "Select Item" at bounding box center [433, 280] width 136 height 24
type input "g"
type input "gene"
drag, startPoint x: 404, startPoint y: 286, endPoint x: 382, endPoint y: 286, distance: 22.7
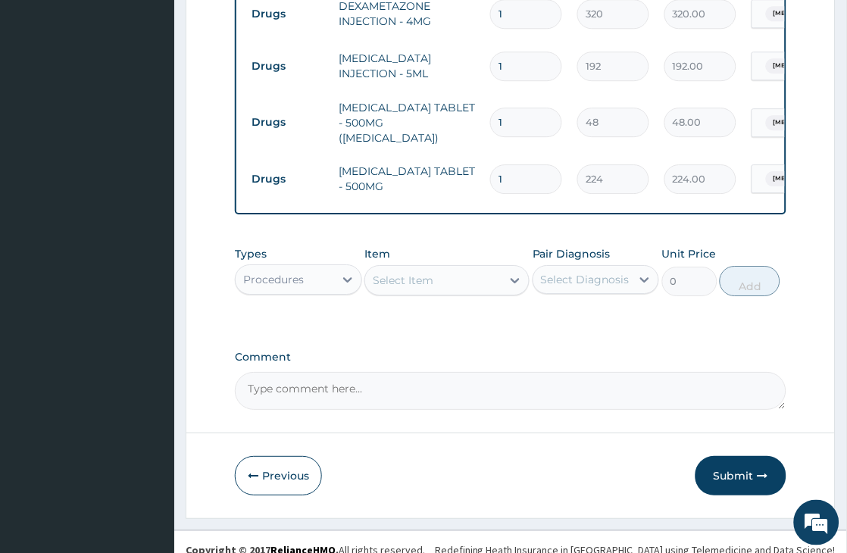
click at [382, 286] on div "Select Item" at bounding box center [433, 280] width 136 height 24
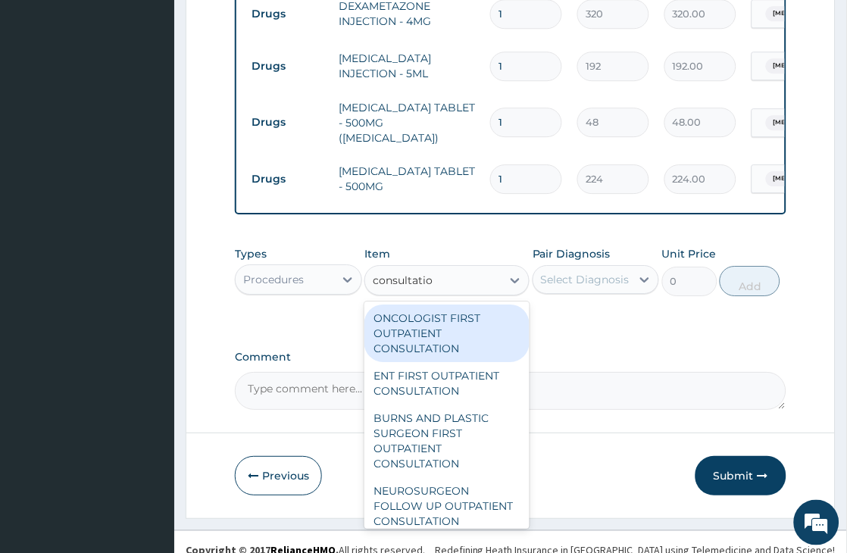
type input "consultation"
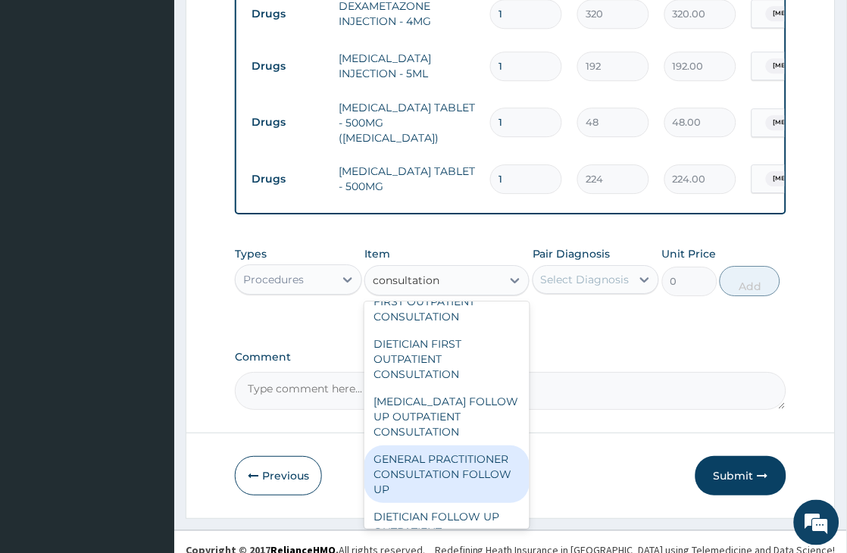
scroll to position [565, 0]
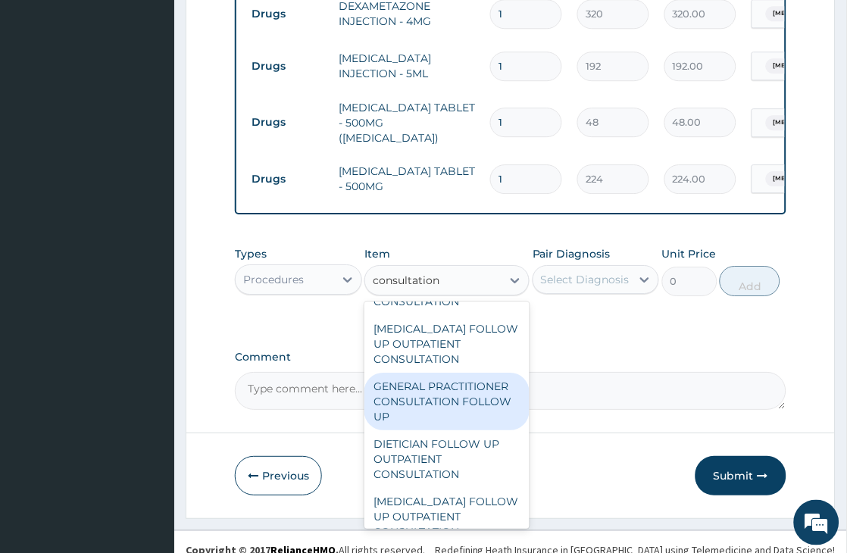
click at [461, 430] on div "GENERAL PRACTITIONER CONSULTATION FOLLOW UP" at bounding box center [446, 402] width 165 height 58
type input "2250"
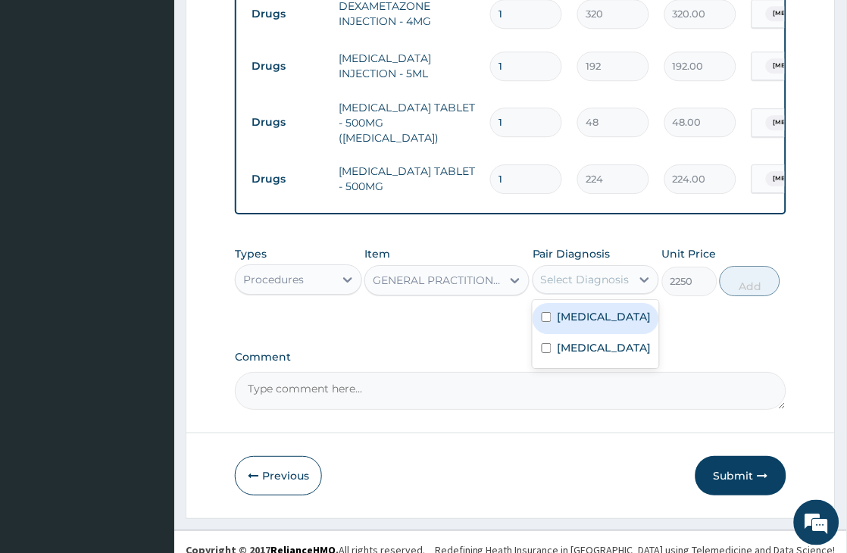
click at [579, 280] on div "Select Diagnosis" at bounding box center [585, 279] width 89 height 15
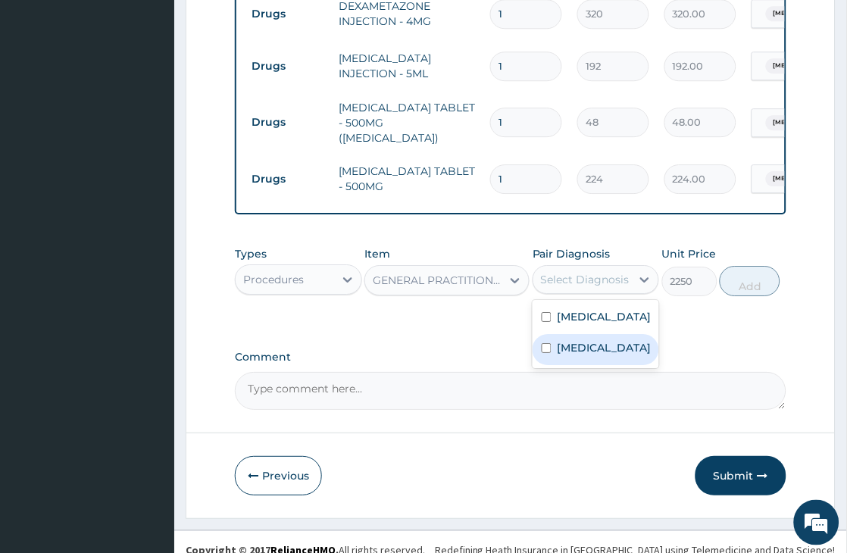
click at [576, 354] on label "Malaria" at bounding box center [604, 347] width 94 height 15
checkbox input "true"
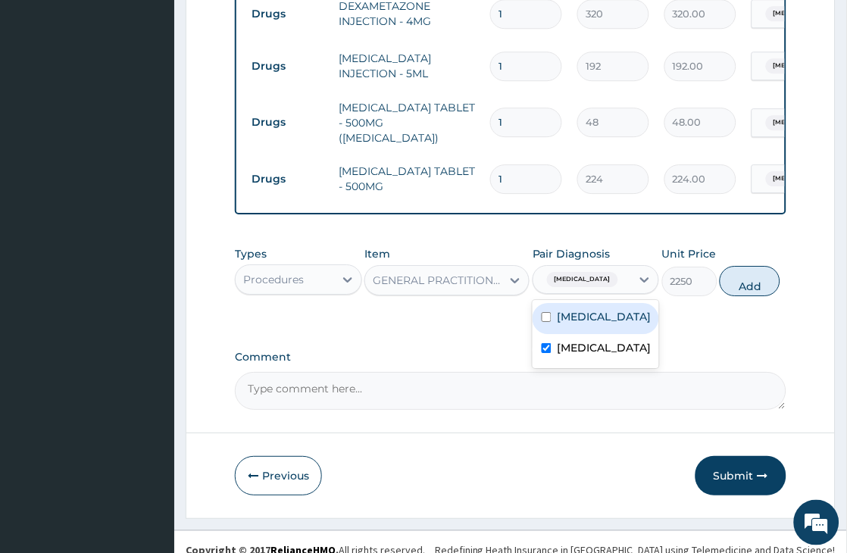
click at [580, 324] on label "Sepsis" at bounding box center [604, 316] width 94 height 15
checkbox input "true"
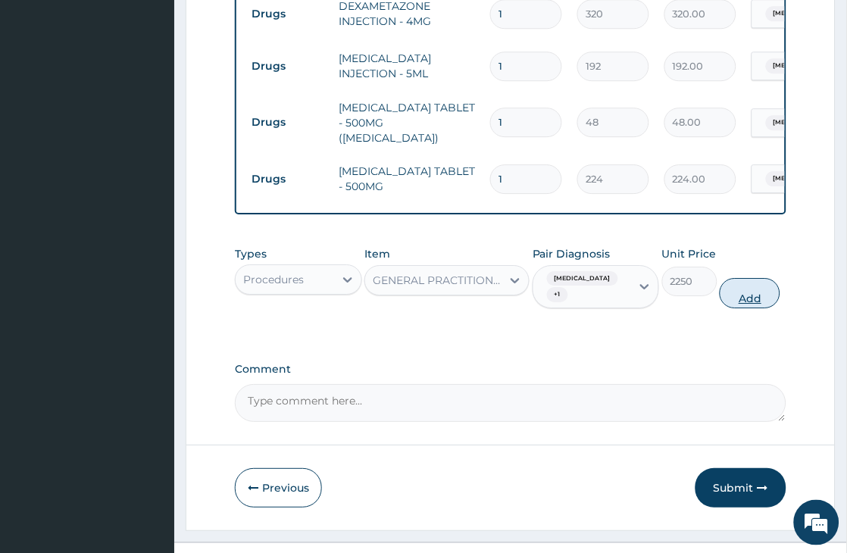
click at [751, 293] on button "Add" at bounding box center [750, 293] width 61 height 30
type input "0"
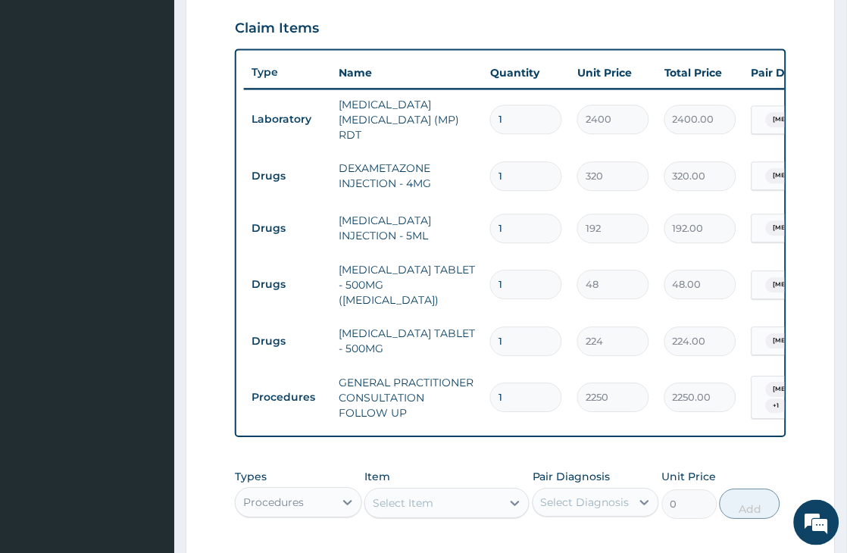
scroll to position [509, 0]
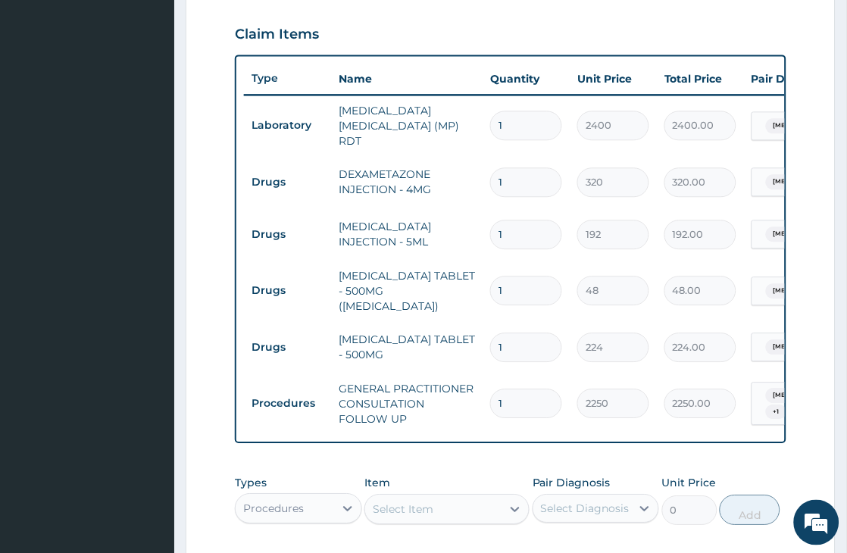
click at [520, 167] on input "1" at bounding box center [526, 182] width 72 height 30
type input "0.00"
type input "3"
type input "960.00"
type input "3"
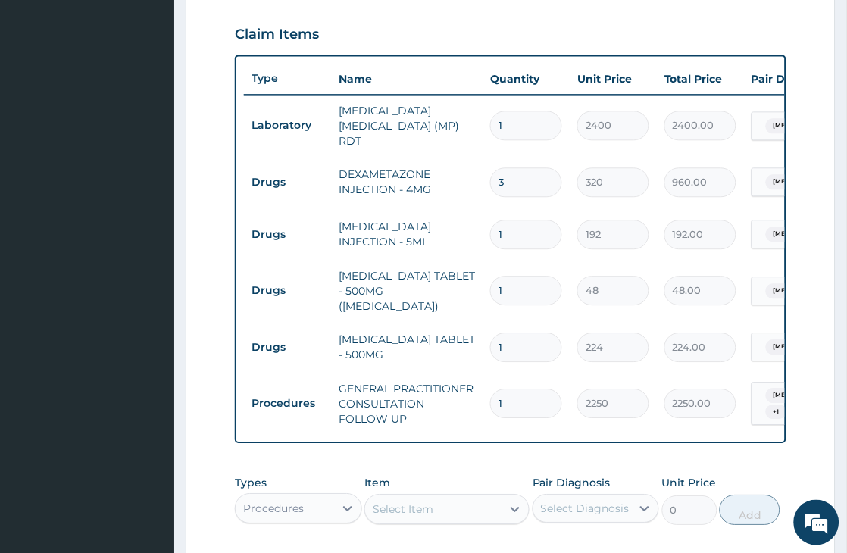
click at [529, 235] on input "1" at bounding box center [526, 235] width 72 height 30
type input "0.00"
type input "3"
type input "576.00"
type input "3"
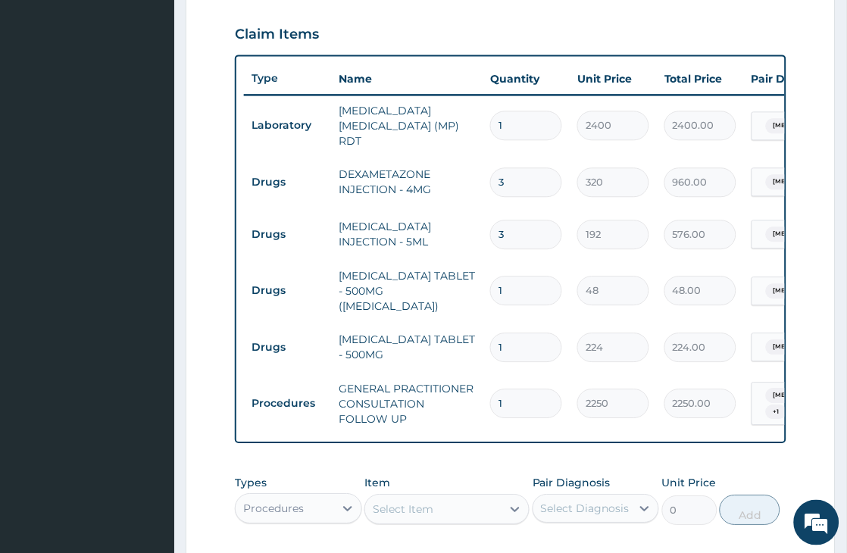
click at [509, 286] on input "1" at bounding box center [526, 291] width 72 height 30
type input "18"
type input "864.00"
type input "18"
click at [506, 333] on input "1" at bounding box center [526, 348] width 72 height 30
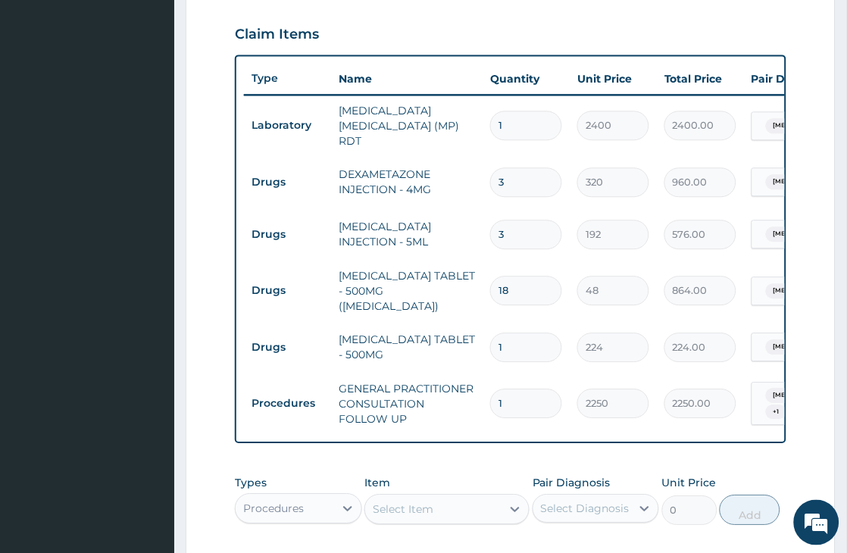
type input "10"
type input "2240.00"
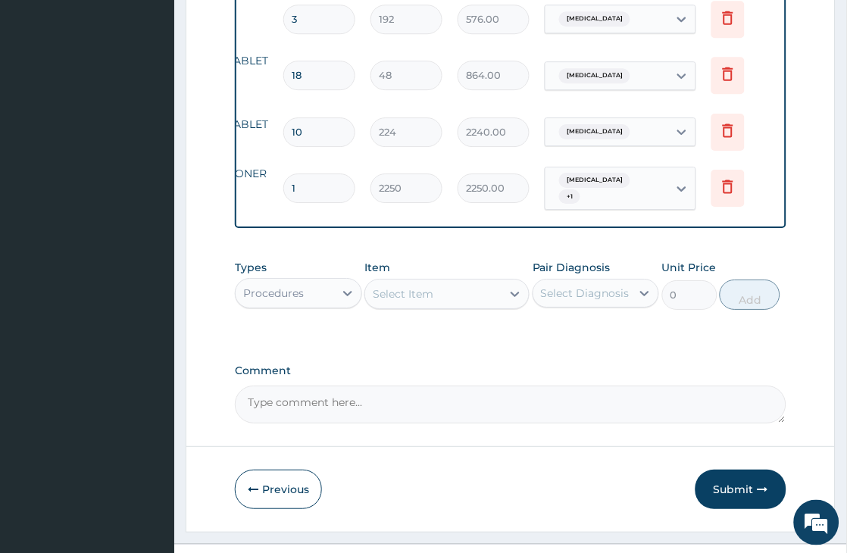
scroll to position [775, 0]
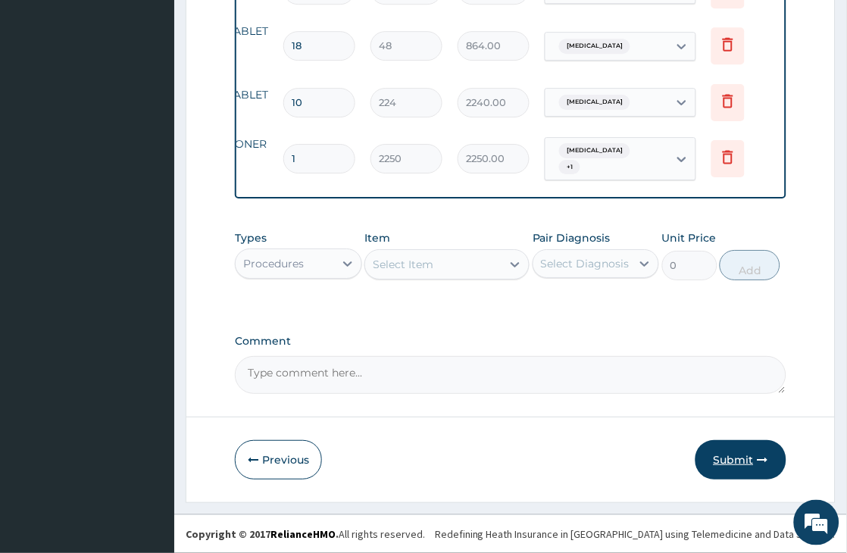
type input "10"
click at [738, 461] on button "Submit" at bounding box center [740, 459] width 91 height 39
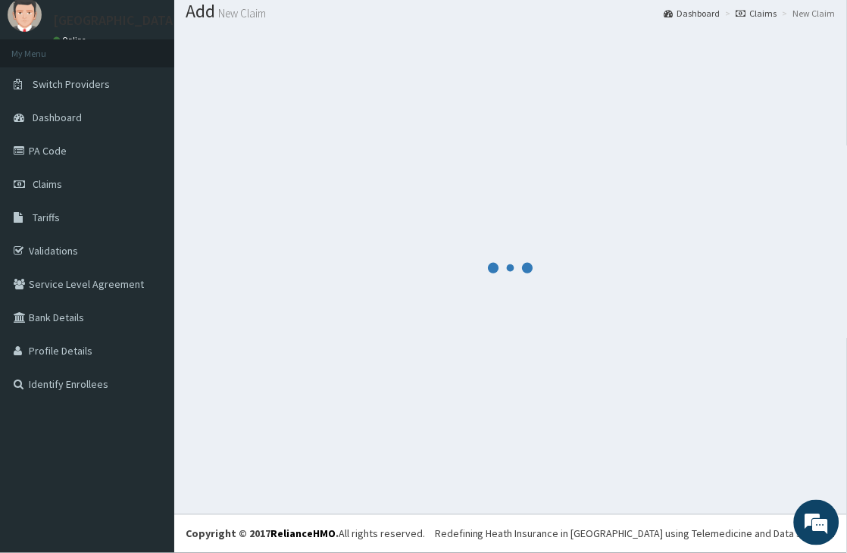
scroll to position [48, 0]
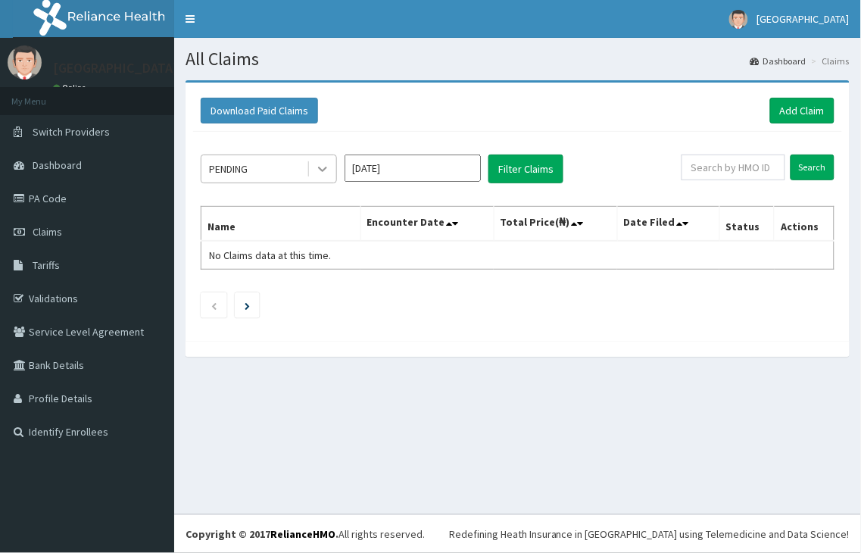
click at [327, 171] on icon at bounding box center [322, 168] width 15 height 15
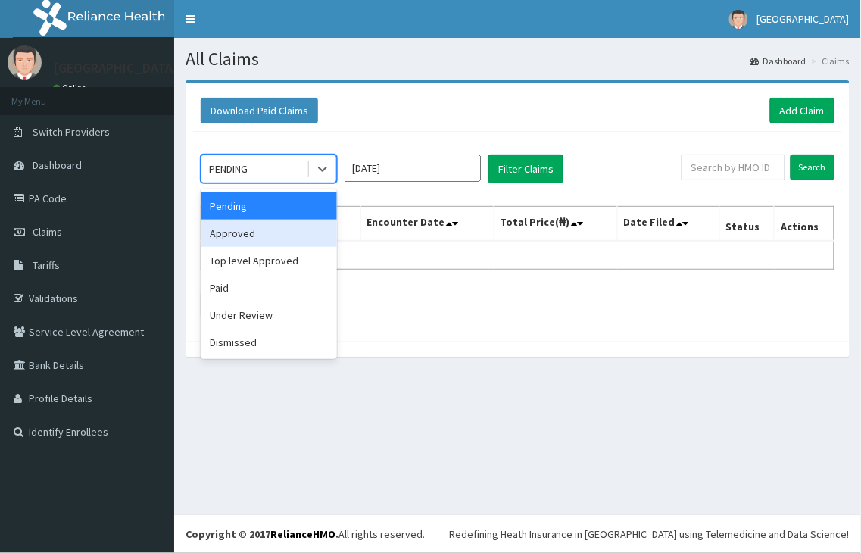
click at [269, 232] on div "Approved" at bounding box center [269, 233] width 136 height 27
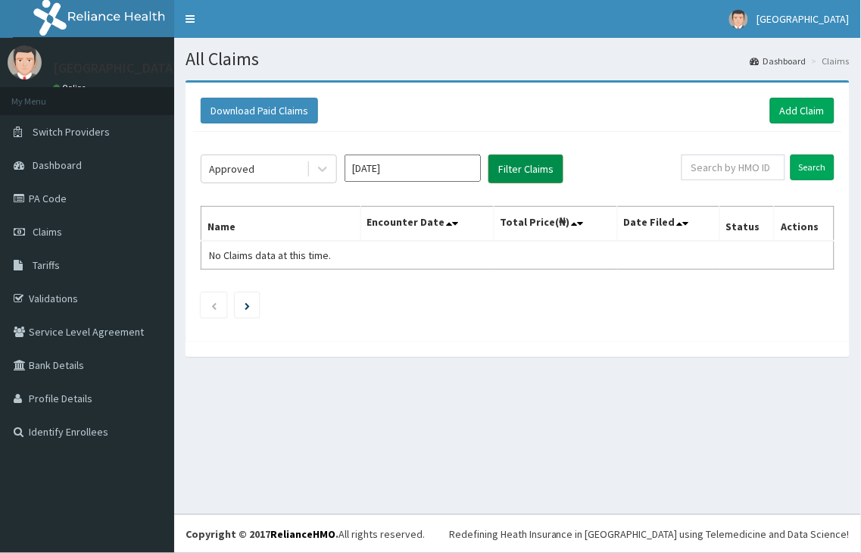
click at [509, 167] on button "Filter Claims" at bounding box center [526, 169] width 75 height 29
